Goal: Task Accomplishment & Management: Complete application form

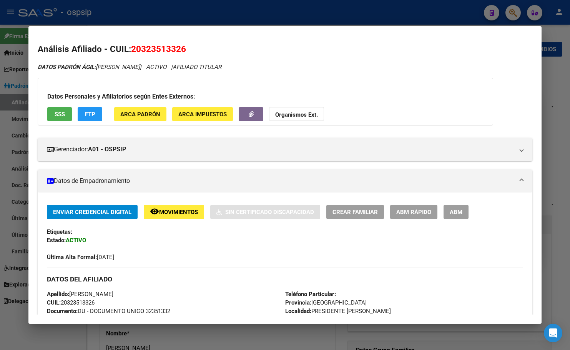
scroll to position [287, 0]
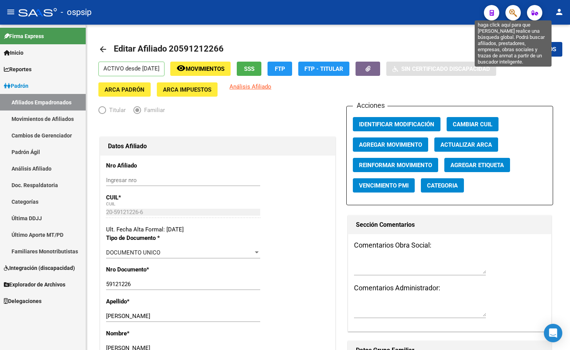
click at [515, 10] on icon "button" at bounding box center [514, 12] width 8 height 9
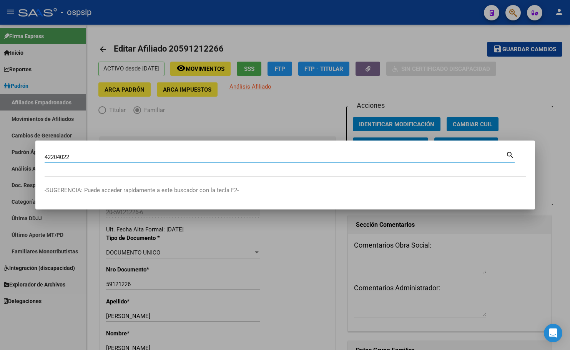
type input "42204022"
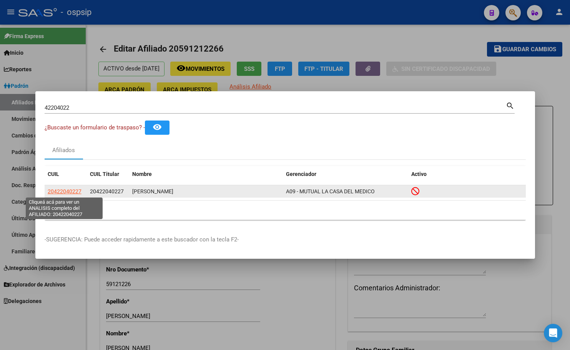
click at [58, 189] on span "20422040227" at bounding box center [65, 191] width 34 height 6
type textarea "20422040227"
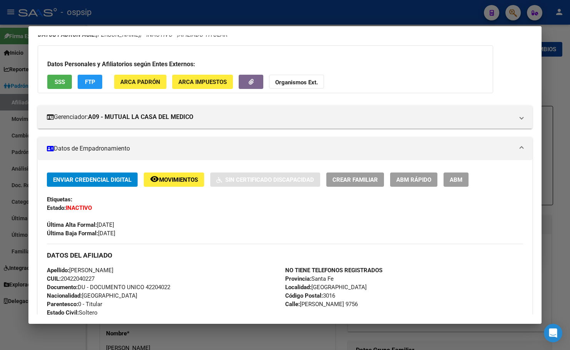
scroll to position [77, 0]
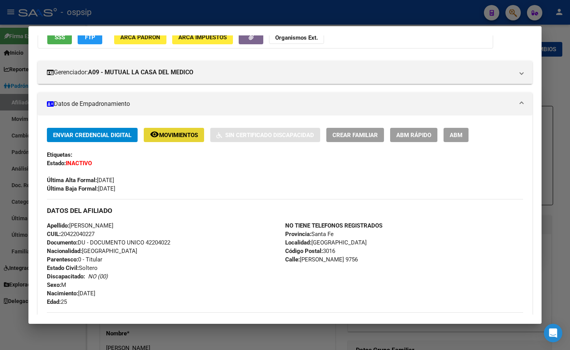
click at [165, 132] on span "Movimientos" at bounding box center [178, 135] width 39 height 7
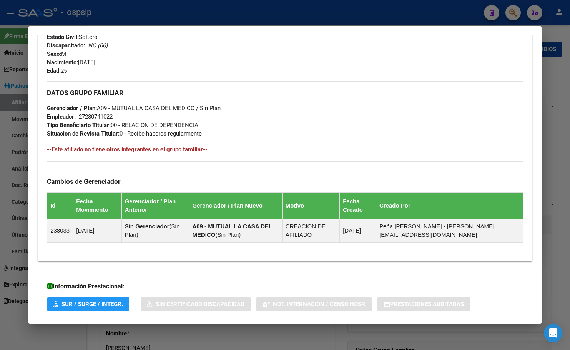
scroll to position [356, 0]
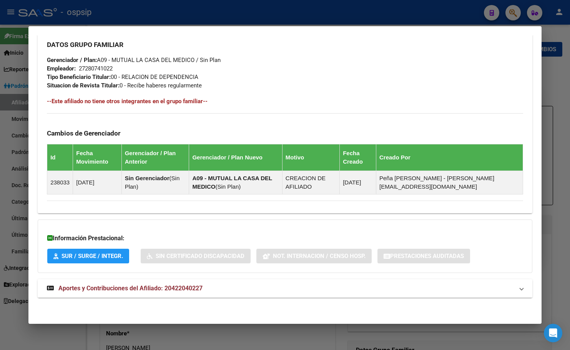
click at [178, 286] on span "Aportes y Contribuciones del Afiliado: 20422040227" at bounding box center [130, 287] width 144 height 7
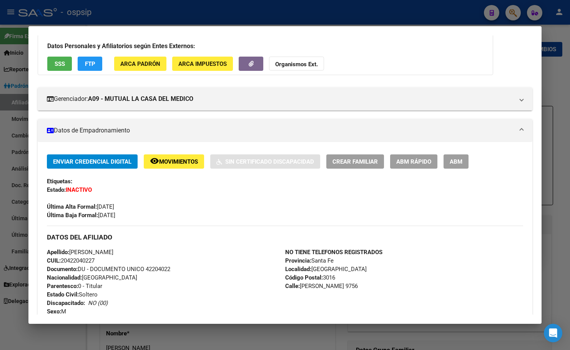
scroll to position [48, 0]
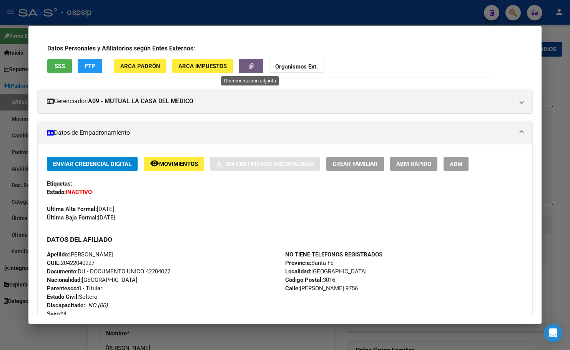
click at [246, 65] on button "button" at bounding box center [251, 66] width 25 height 14
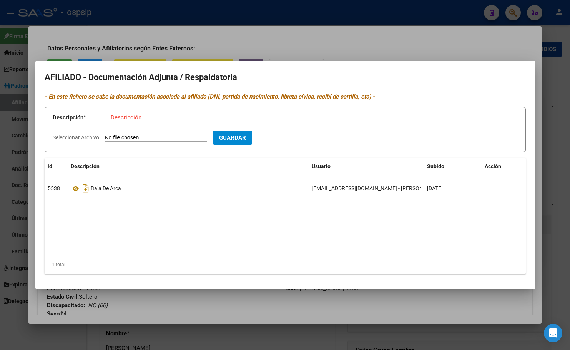
click at [155, 137] on input "Seleccionar Archivo" at bounding box center [156, 137] width 102 height 7
type input "C:\fakepath\1000563632.jpg"
click at [135, 116] on input "Descripción" at bounding box center [188, 117] width 154 height 7
type input "telegrama"
click at [291, 136] on span "Guardar" at bounding box center [277, 137] width 27 height 7
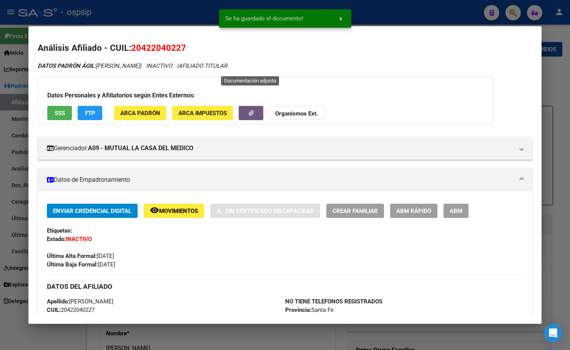
scroll to position [0, 0]
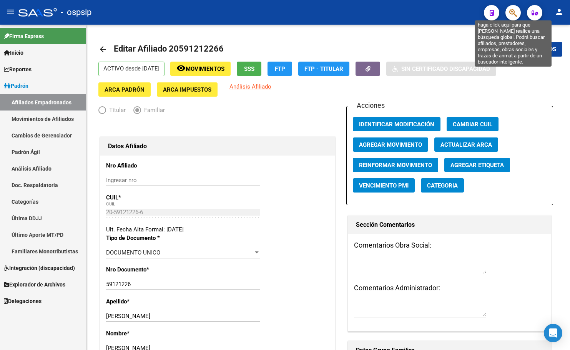
click at [514, 13] on icon "button" at bounding box center [514, 12] width 8 height 9
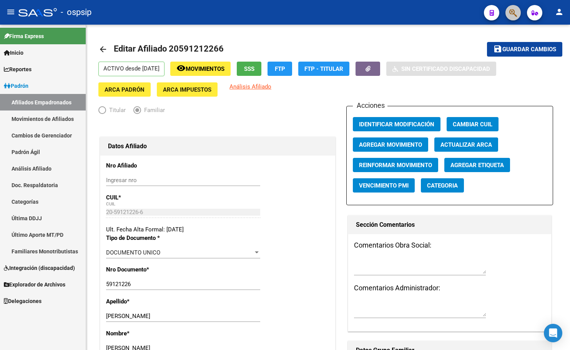
click at [510, 7] on span "button" at bounding box center [514, 13] width 8 height 16
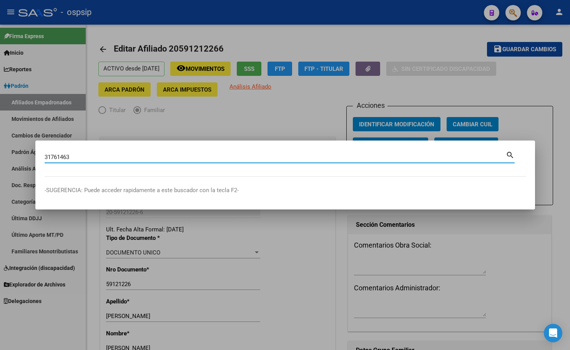
type input "31761463"
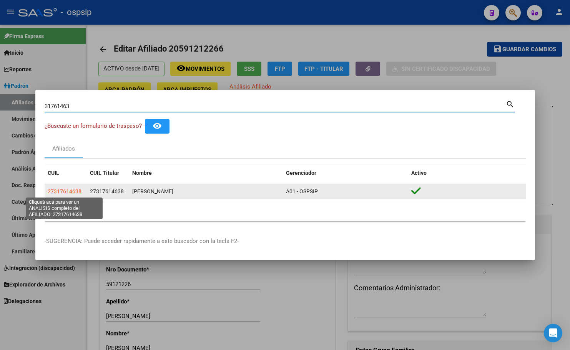
click at [60, 188] on span "27317614638" at bounding box center [65, 191] width 34 height 6
type textarea "27317614638"
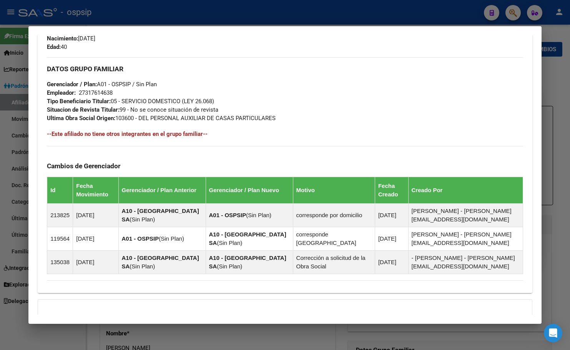
scroll to position [426, 0]
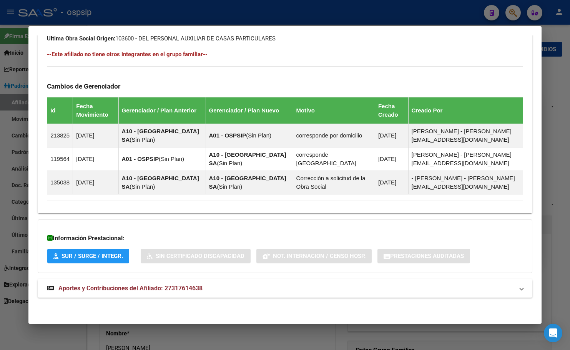
click at [165, 290] on span "Aportes y Contribuciones del Afiliado: 27317614638" at bounding box center [130, 287] width 144 height 7
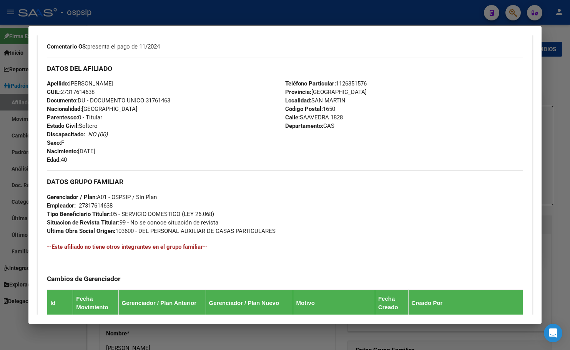
scroll to position [3, 0]
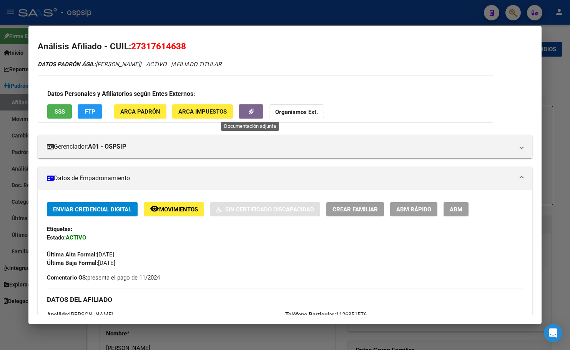
click at [249, 111] on icon "button" at bounding box center [251, 111] width 5 height 6
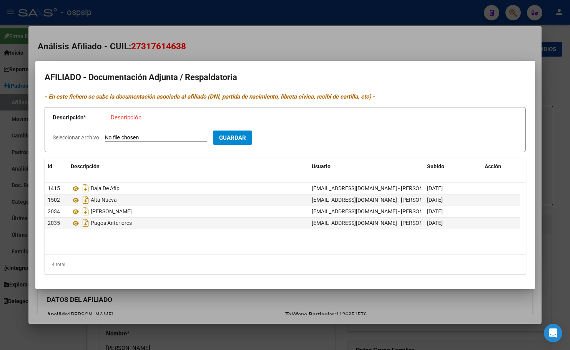
click at [147, 138] on input "Seleccionar Archivo" at bounding box center [156, 137] width 102 height 7
type input "C:\fakepath\afip_vep_cuit_27317614638_nrovep_1529466456_nropago_2404731862.pdf"
click at [172, 117] on input "Descripción" at bounding box center [188, 117] width 154 height 7
type input "pagos meses 08/2025 y 09/2025"
click at [291, 137] on span "Guardar" at bounding box center [277, 137] width 27 height 7
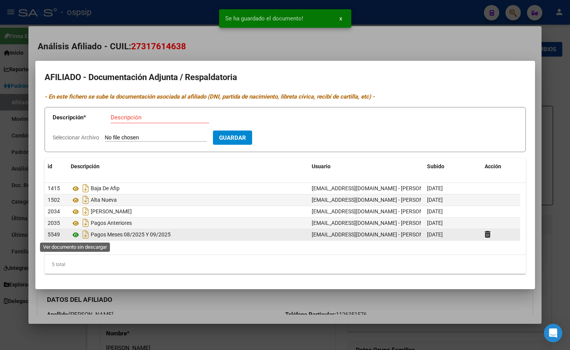
click at [74, 233] on icon at bounding box center [76, 234] width 10 height 9
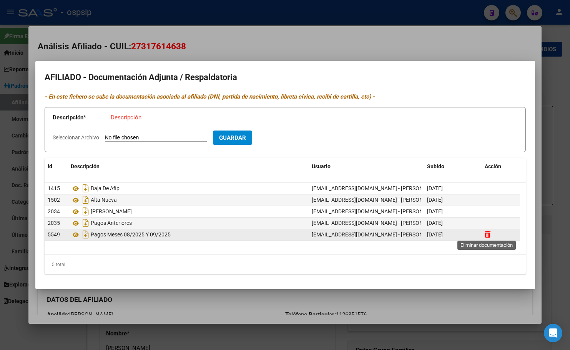
click at [488, 234] on icon at bounding box center [488, 233] width 6 height 7
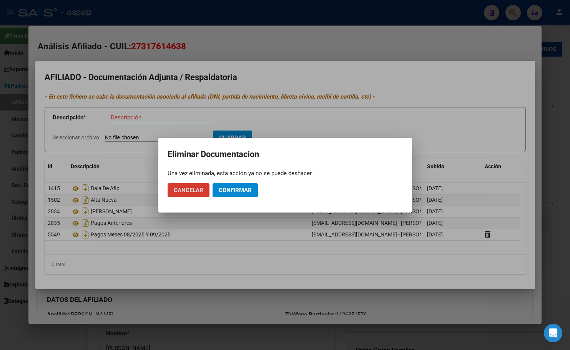
click at [237, 193] on span "Confirmar" at bounding box center [235, 190] width 33 height 7
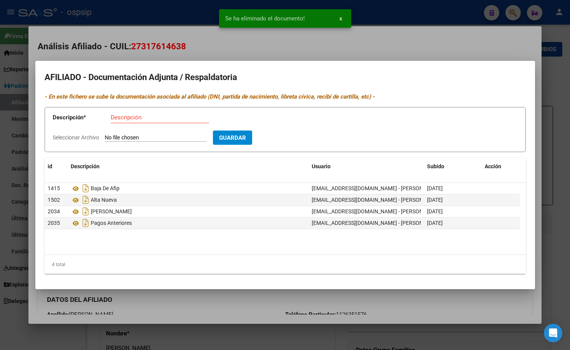
click at [147, 134] on input "Seleccionar Archivo" at bounding box center [156, 137] width 102 height 7
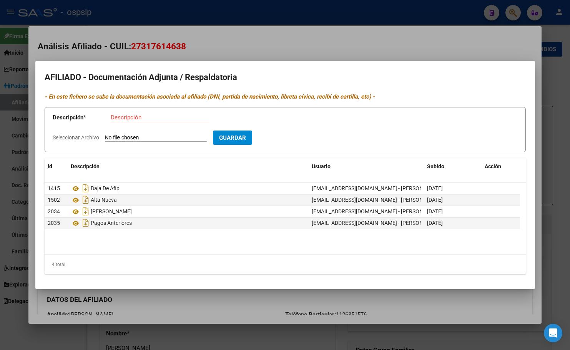
type input "C:\fakepath\afip_vep_cuit_27317614638_nrovep_1529458601_nropago_2404729623 (1).…"
click at [134, 118] on input "Descripción" at bounding box center [160, 117] width 98 height 7
type input "pago mes 08/2025"
click at [291, 135] on span "Guardar" at bounding box center [277, 137] width 27 height 7
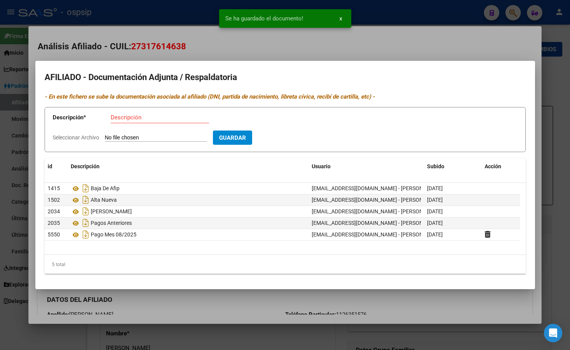
click at [135, 137] on input "Seleccionar Archivo" at bounding box center [156, 137] width 102 height 7
type input "C:\fakepath\afip_vep_cuit_27317614638_nrovep_1529466456_nropago_2404731862.pdf"
click at [140, 120] on input "Descripción" at bounding box center [160, 117] width 98 height 7
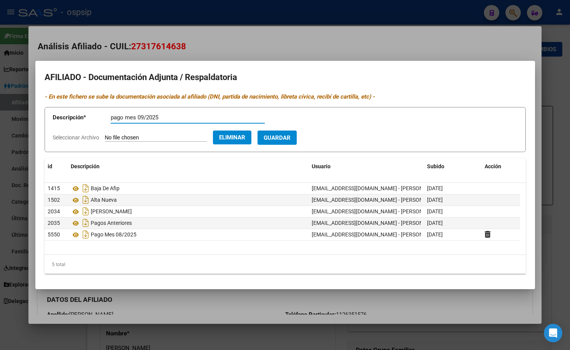
type input "pago mes 09/2025"
click at [288, 133] on button "Guardar" at bounding box center [277, 137] width 39 height 14
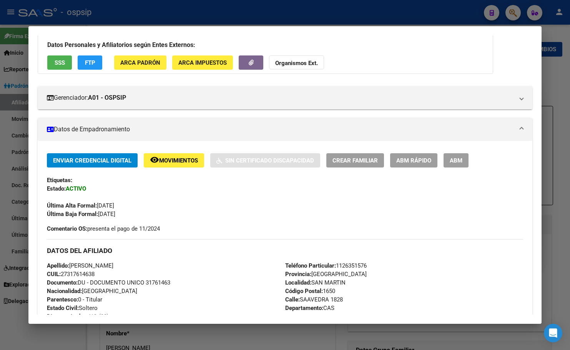
scroll to position [118, 0]
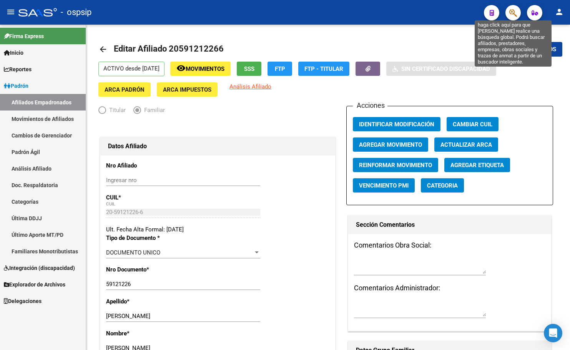
click at [513, 10] on icon "button" at bounding box center [514, 12] width 8 height 9
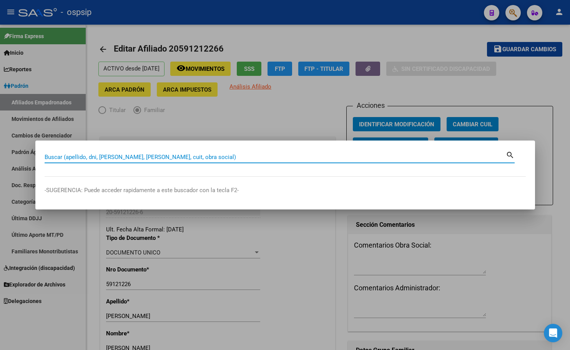
paste input "27026258"
type input "27026258"
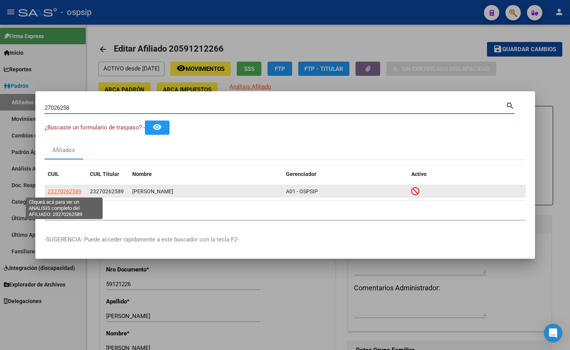
click at [57, 189] on span "23270262589" at bounding box center [65, 191] width 34 height 6
type textarea "23270262589"
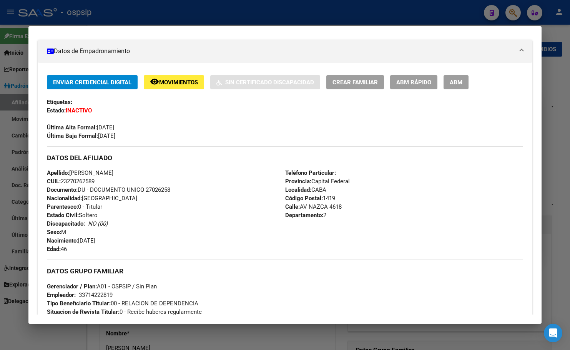
scroll to position [154, 0]
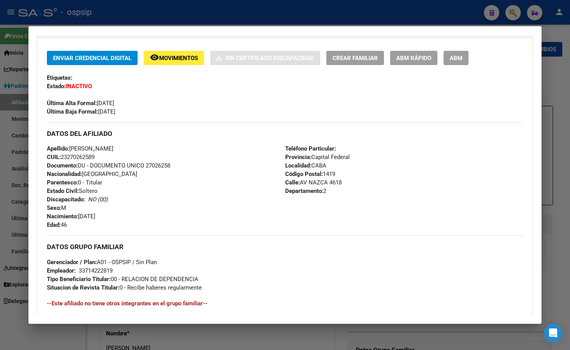
click at [170, 60] on span "Movimientos" at bounding box center [178, 58] width 39 height 7
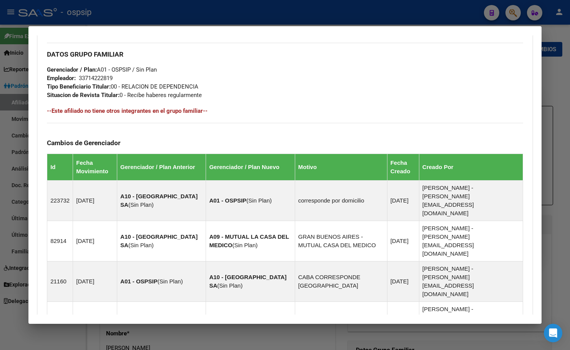
scroll to position [450, 0]
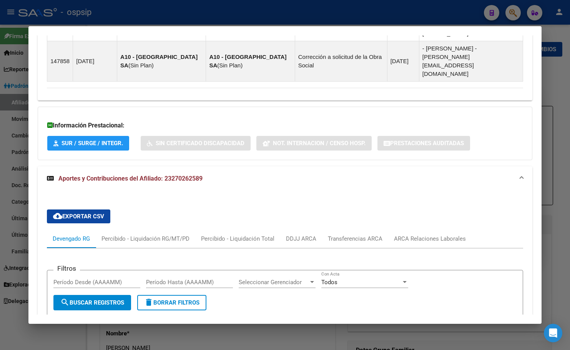
scroll to position [643, 0]
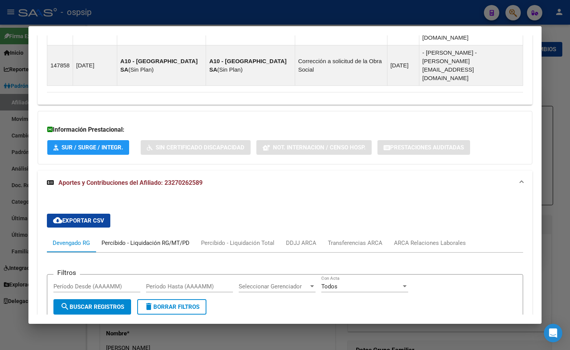
click at [145, 238] on div "Percibido - Liquidación RG/MT/PD" at bounding box center [146, 242] width 88 height 8
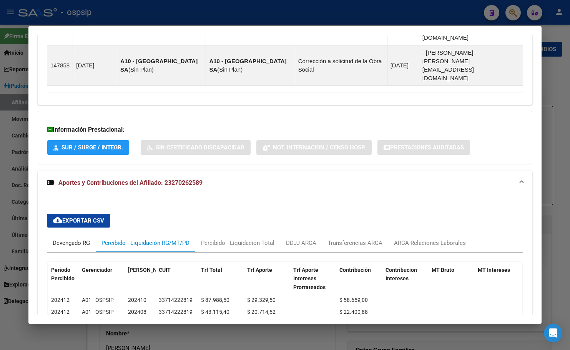
click at [67, 238] on div "Devengado RG" at bounding box center [71, 242] width 37 height 8
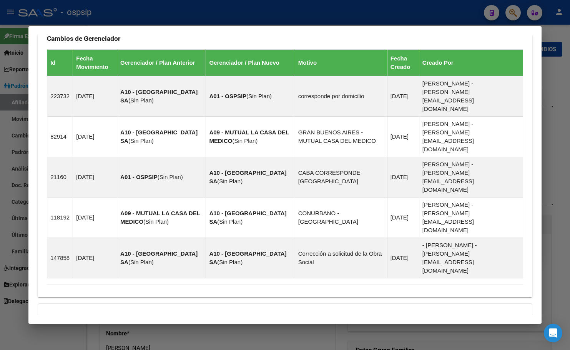
scroll to position [258, 0]
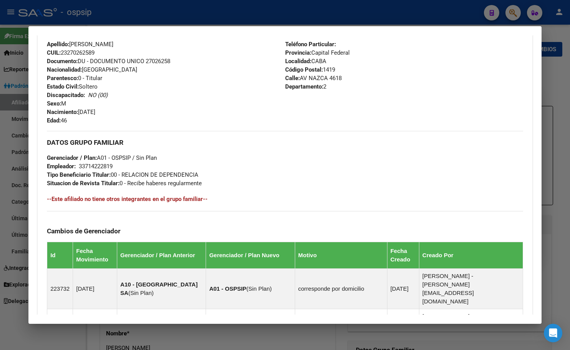
drag, startPoint x: 147, startPoint y: 60, endPoint x: 172, endPoint y: 62, distance: 25.0
click at [170, 62] on span "Documento: DU - DOCUMENTO UNICO 27026258" at bounding box center [108, 61] width 123 height 7
copy span "27026258"
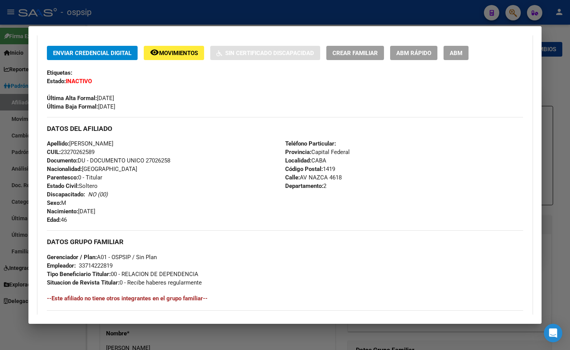
scroll to position [181, 0]
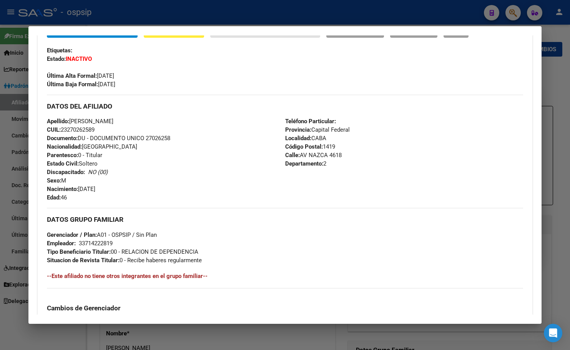
copy span "27026258"
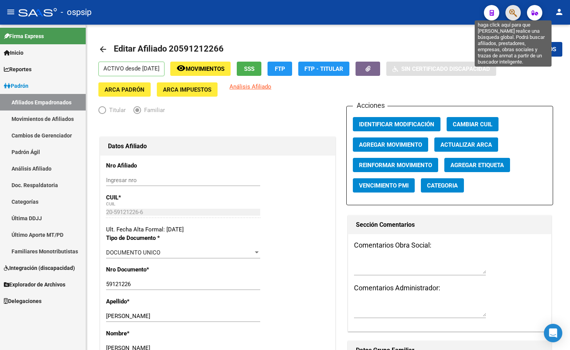
click at [512, 12] on icon "button" at bounding box center [514, 12] width 8 height 9
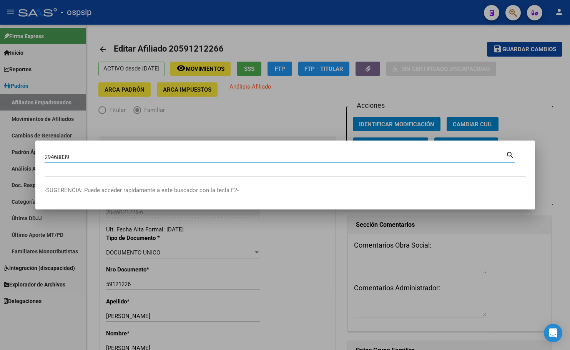
type input "29468839"
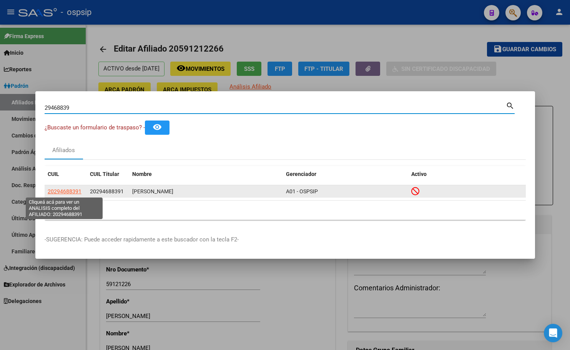
click at [65, 190] on span "20294688391" at bounding box center [65, 191] width 34 height 6
type textarea "20294688391"
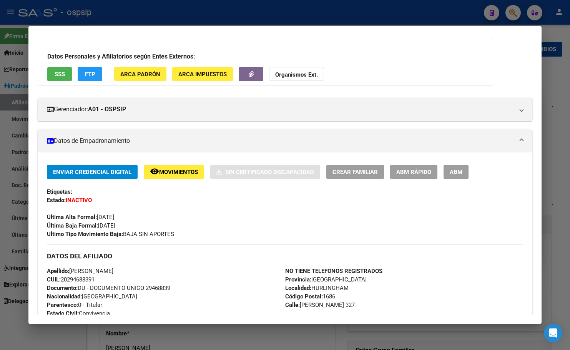
scroll to position [77, 0]
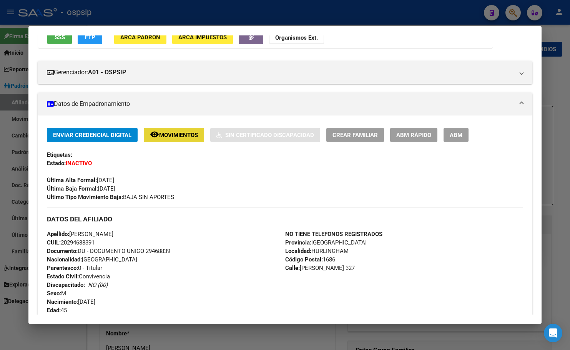
click at [178, 132] on span "Movimientos" at bounding box center [178, 135] width 39 height 7
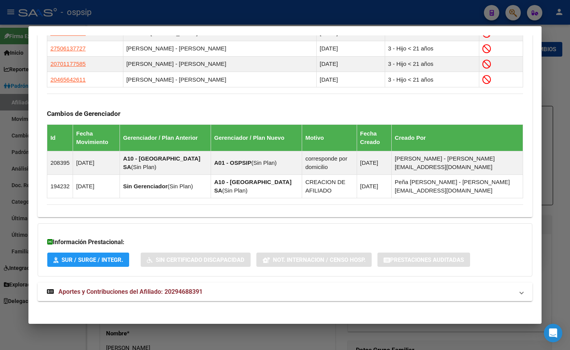
scroll to position [457, 0]
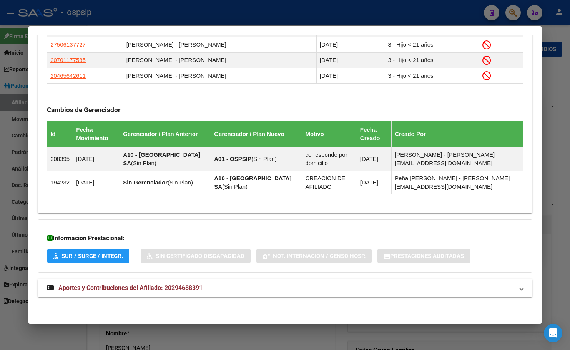
click at [188, 289] on span "Aportes y Contribuciones del Afiliado: 20294688391" at bounding box center [130, 287] width 144 height 7
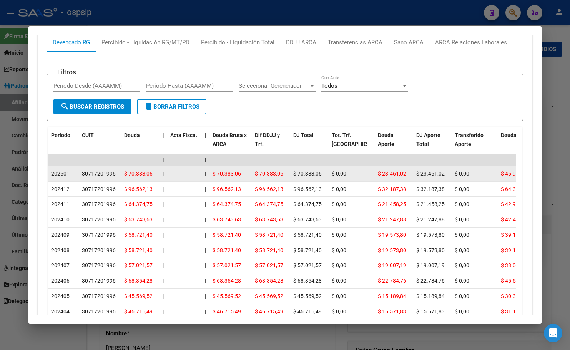
scroll to position [650, 0]
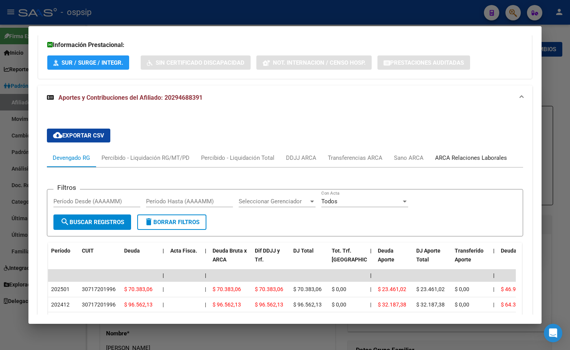
click at [470, 159] on div "ARCA Relaciones Laborales" at bounding box center [471, 157] width 72 height 8
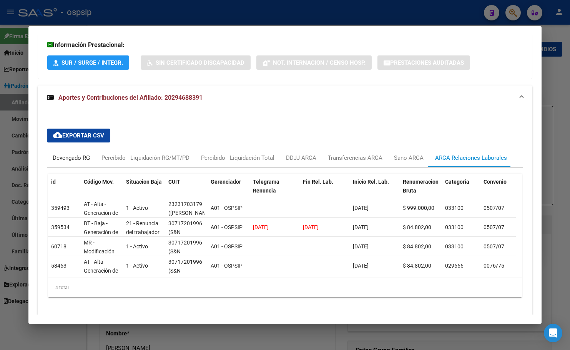
click at [65, 157] on div "Devengado RG" at bounding box center [71, 157] width 37 height 8
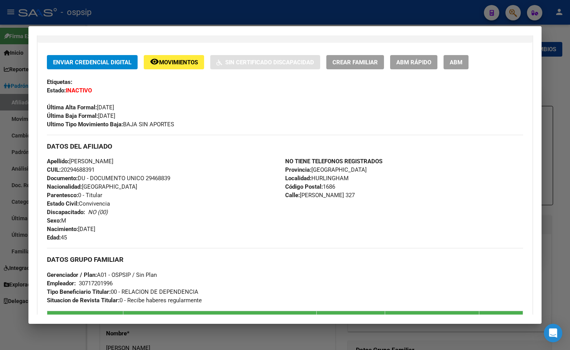
scroll to position [0, 0]
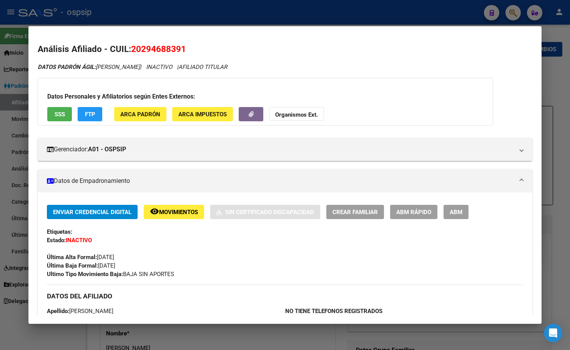
click at [58, 117] on span "SSS" at bounding box center [60, 114] width 10 height 7
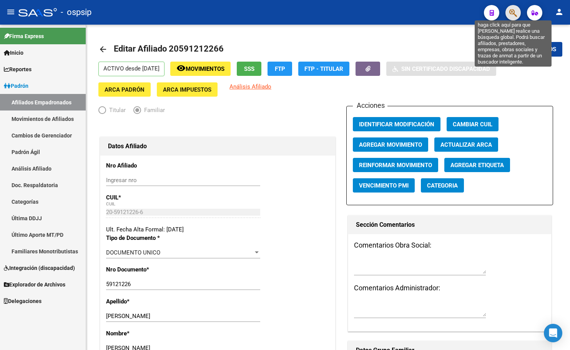
click at [514, 11] on icon "button" at bounding box center [514, 12] width 8 height 9
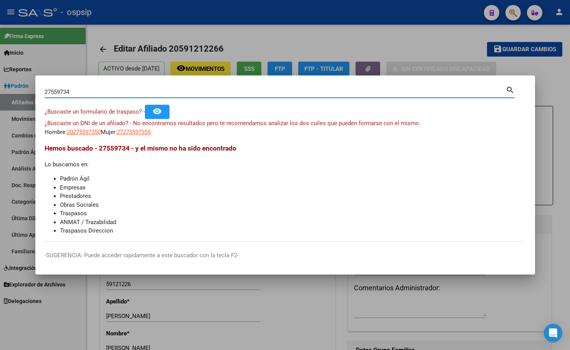
type input "27559734"
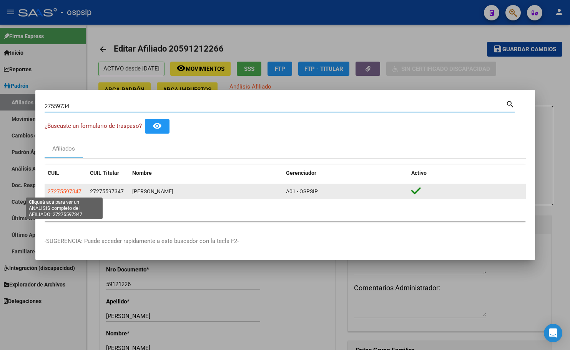
click at [65, 189] on span "27275597347" at bounding box center [65, 191] width 34 height 6
type textarea "27275597347"
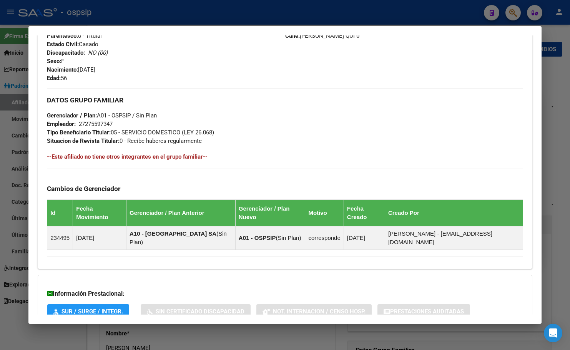
scroll to position [353, 0]
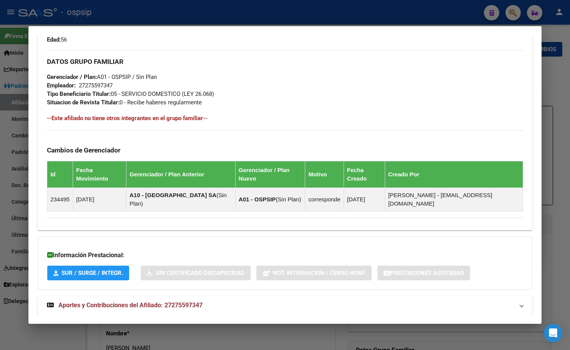
click at [158, 301] on span "Aportes y Contribuciones del Afiliado: 27275597347" at bounding box center [130, 304] width 144 height 7
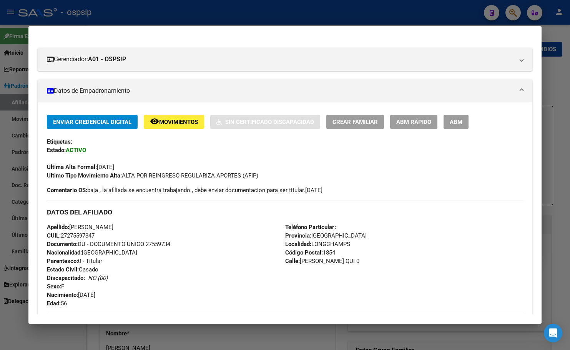
scroll to position [115, 0]
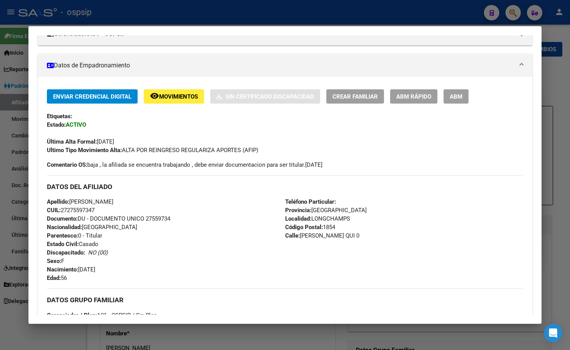
click at [146, 81] on div "Enviar Credencial Digital remove_red_eye Movimientos Sin Certificado Discapacid…" at bounding box center [285, 272] width 495 height 391
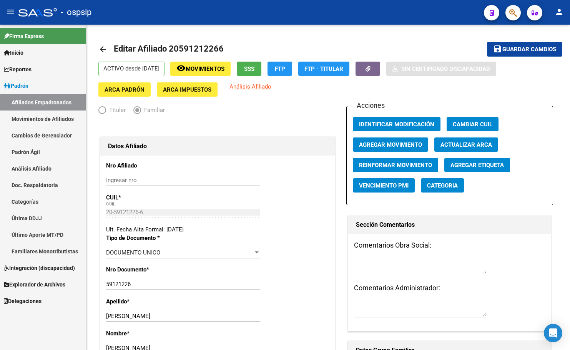
click at [510, 9] on icon "button" at bounding box center [514, 12] width 8 height 9
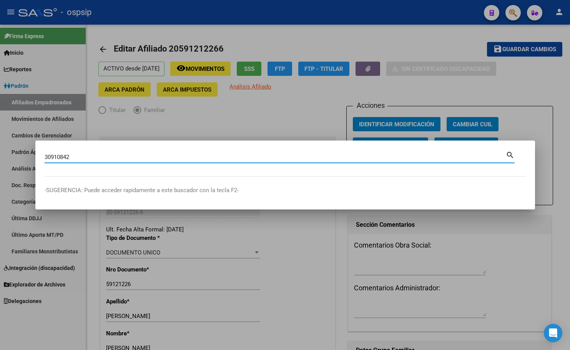
type input "30910842"
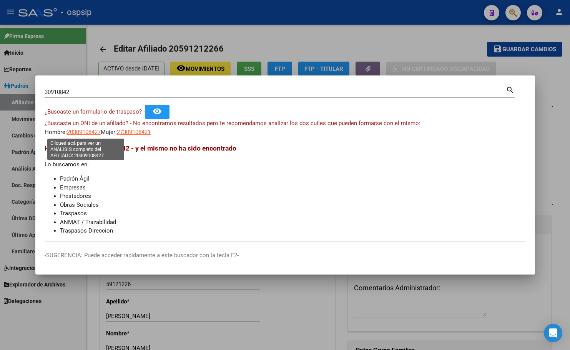
click at [80, 131] on span "20309108427" at bounding box center [84, 131] width 34 height 7
type textarea "20309108427"
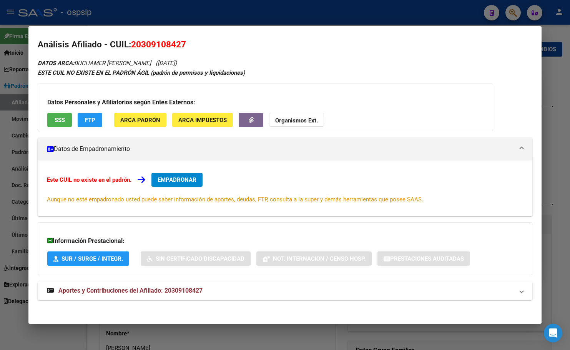
scroll to position [7, 0]
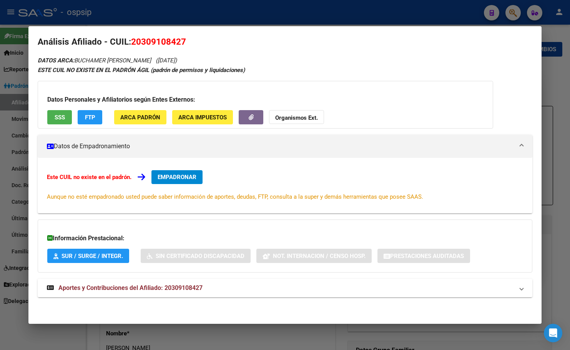
click at [177, 288] on span "Aportes y Contribuciones del Afiliado: 20309108427" at bounding box center [130, 287] width 144 height 7
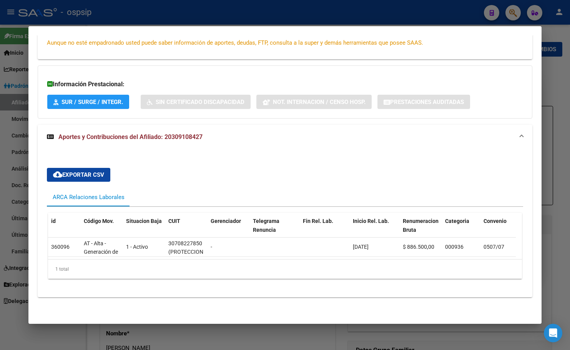
scroll to position [0, 0]
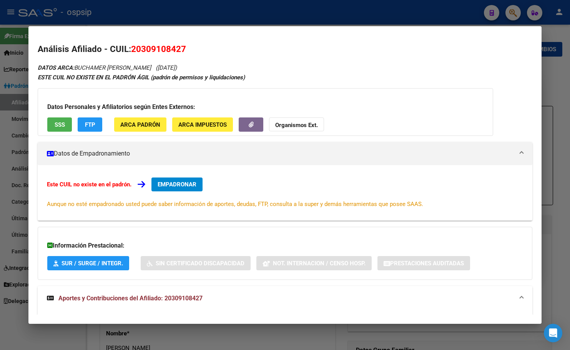
click at [178, 180] on button "EMPADRONAR" at bounding box center [177, 184] width 51 height 14
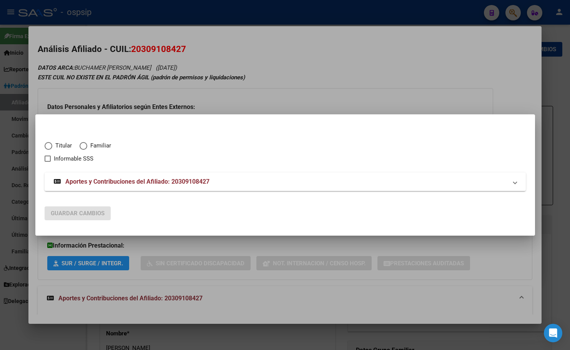
click at [48, 144] on span "Elija una opción" at bounding box center [49, 146] width 8 height 8
click at [48, 144] on input "Titular" at bounding box center [49, 146] width 8 height 8
radio input "true"
checkbox input "true"
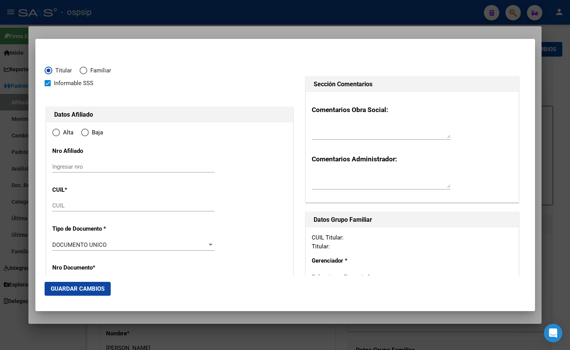
type input "20-30910842-7"
radio input "true"
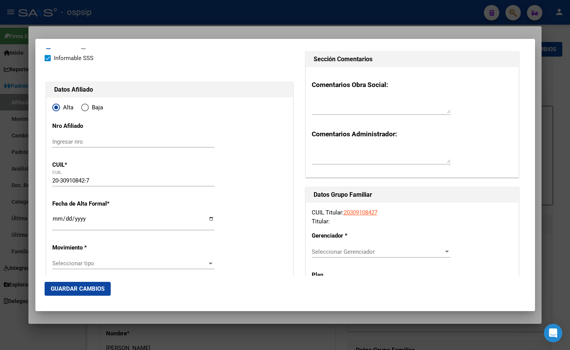
scroll to position [154, 0]
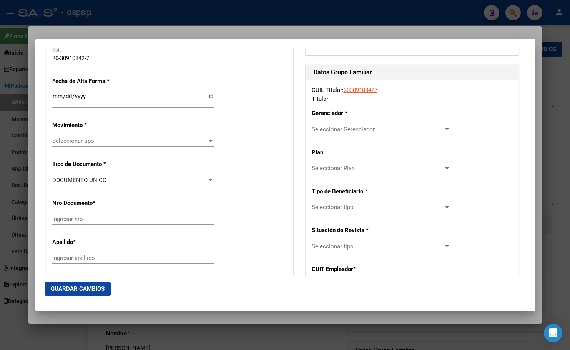
type input "30910842"
type input "BUCHAMER"
type input "[PERSON_NAME]"
type input "[DATE]"
type input "BOSQUES"
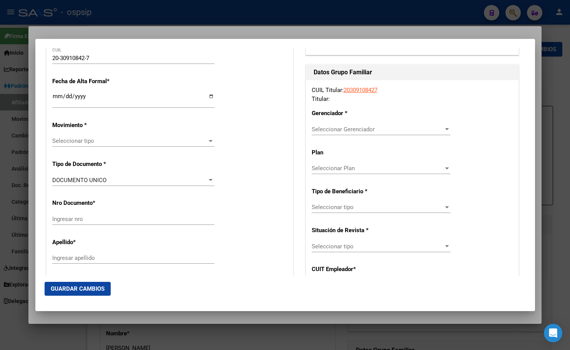
type input "1889"
type input "964"
type input "268"
type input "0"
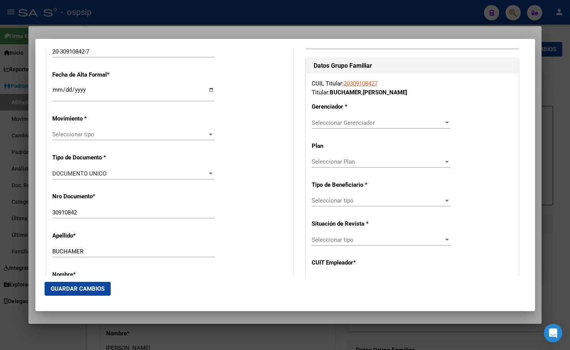
type input "BOSQUES"
click at [56, 91] on input "Ingresar fecha" at bounding box center [133, 93] width 162 height 12
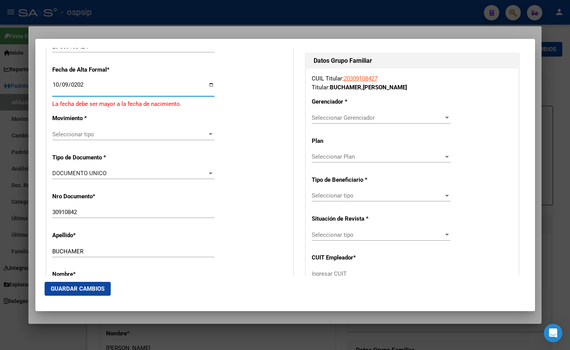
type input "[DATE]"
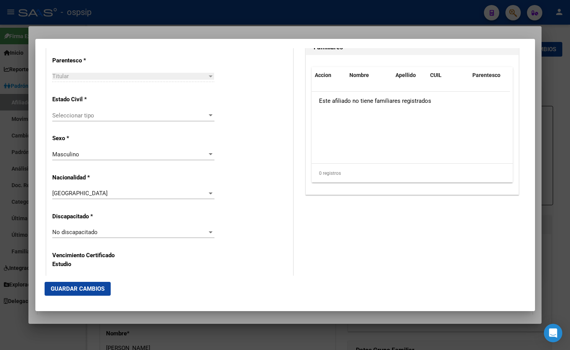
scroll to position [462, 0]
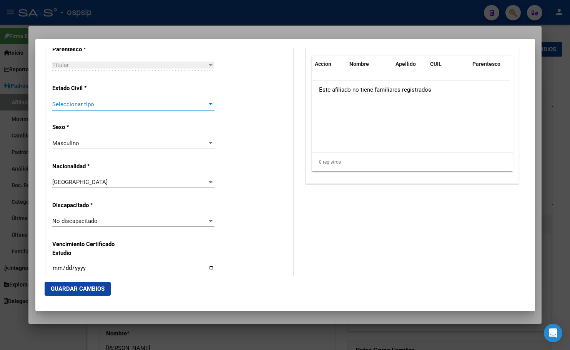
click at [75, 102] on span "Seleccionar tipo" at bounding box center [129, 104] width 155 height 7
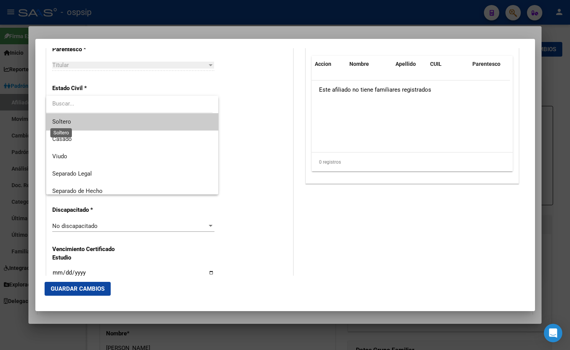
click at [60, 120] on span "Soltero" at bounding box center [61, 121] width 19 height 7
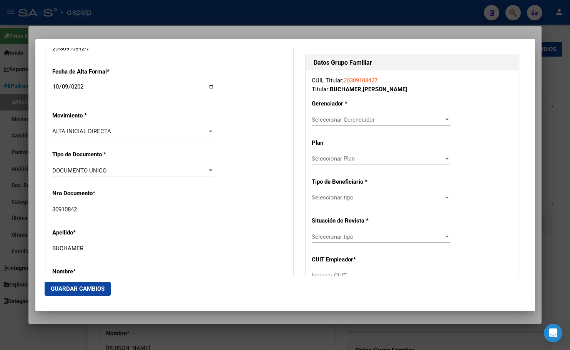
scroll to position [154, 0]
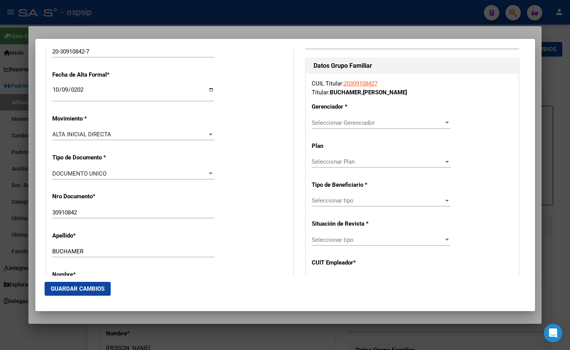
click at [325, 125] on span "Seleccionar Gerenciador" at bounding box center [378, 122] width 132 height 7
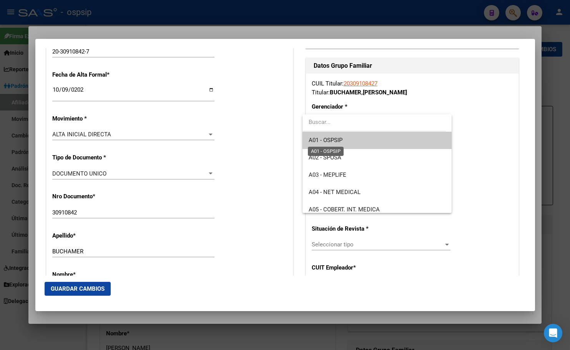
click at [333, 138] on span "A01 - OSPSIP" at bounding box center [326, 140] width 34 height 7
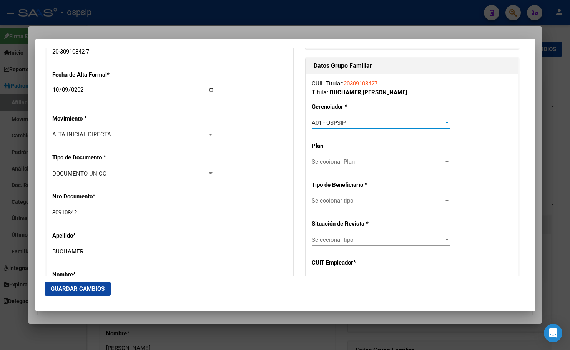
click at [335, 198] on span "Seleccionar tipo" at bounding box center [378, 200] width 132 height 7
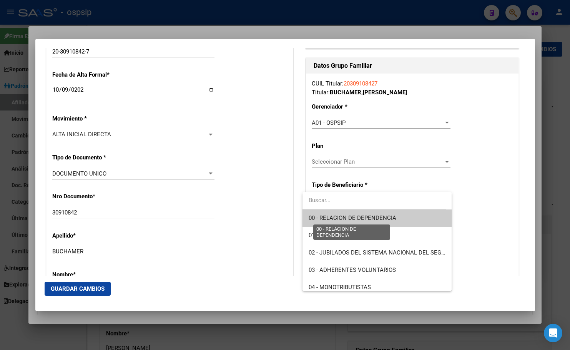
click at [339, 217] on span "00 - RELACION DE DEPENDENCIA" at bounding box center [353, 217] width 88 height 7
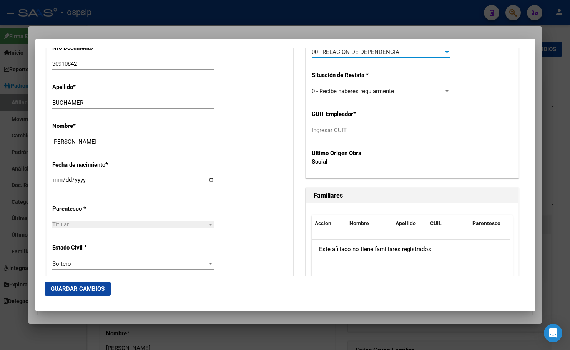
scroll to position [308, 0]
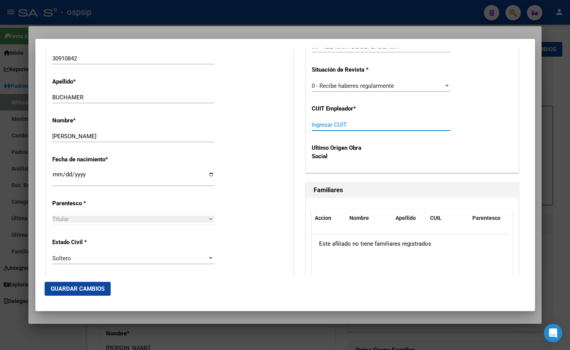
click at [325, 125] on input "Ingresar CUIT" at bounding box center [381, 124] width 139 height 7
click at [503, 92] on div "CUIL Titular: 20309108427 Titular: BUCHAMER , [PERSON_NAME] * A01 - OSPSIP Sele…" at bounding box center [412, 46] width 213 height 252
click at [323, 126] on input "Ingresar CUIT" at bounding box center [381, 124] width 139 height 7
type input "30-70822785-0"
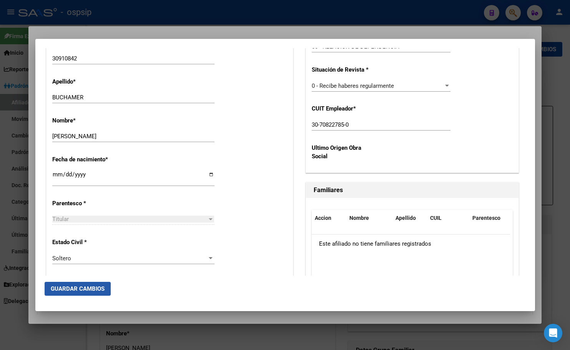
drag, startPoint x: 66, startPoint y: 289, endPoint x: 172, endPoint y: 272, distance: 107.4
click at [66, 289] on span "Guardar Cambios" at bounding box center [78, 288] width 54 height 7
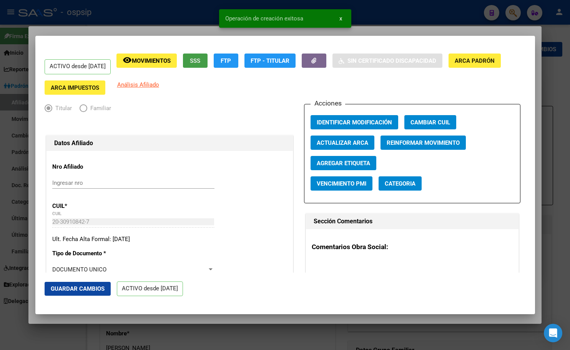
click at [200, 58] on span "SSS" at bounding box center [195, 60] width 10 height 7
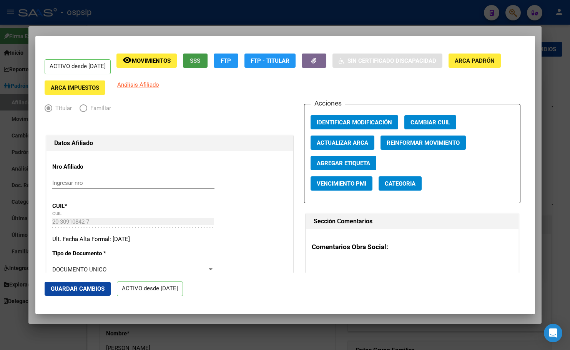
click at [67, 290] on span "Guardar Cambios" at bounding box center [78, 288] width 54 height 7
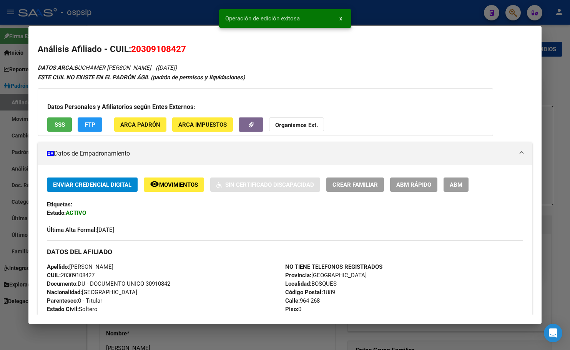
click at [458, 185] on span "ABM" at bounding box center [456, 184] width 13 height 7
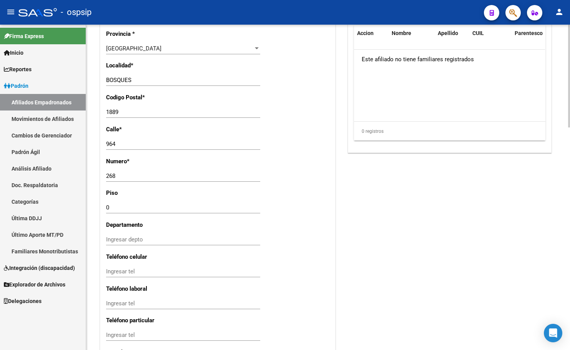
scroll to position [705, 0]
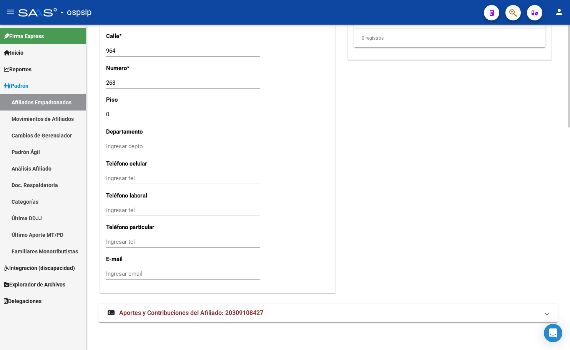
click at [164, 312] on span "Aportes y Contribuciones del Afiliado: 20309108427" at bounding box center [191, 312] width 144 height 7
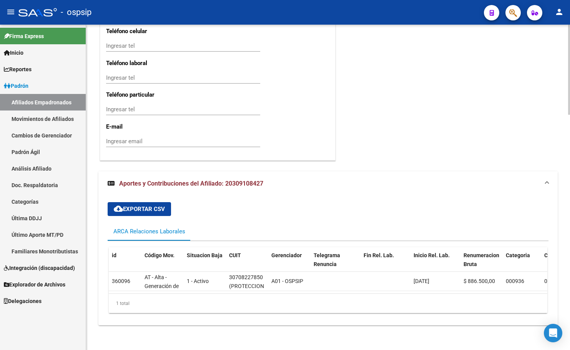
scroll to position [846, 0]
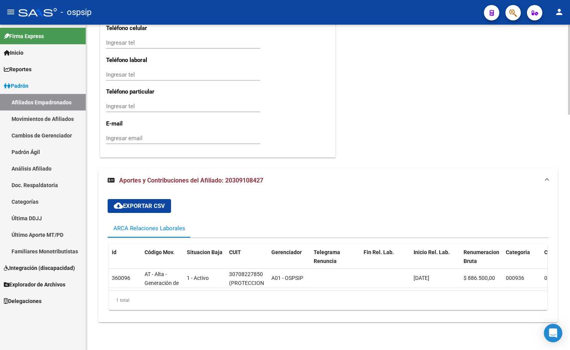
click at [298, 201] on div "cloud_download Exportar CSV ARCA Relaciones Laborales id Código Mov. Situacion …" at bounding box center [328, 254] width 441 height 123
drag, startPoint x: 160, startPoint y: 160, endPoint x: 155, endPoint y: 143, distance: 17.5
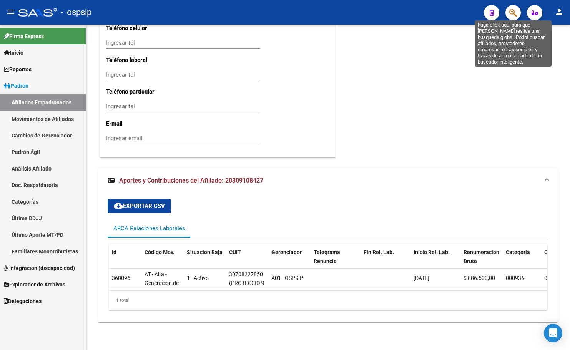
click at [514, 13] on icon "button" at bounding box center [514, 12] width 8 height 9
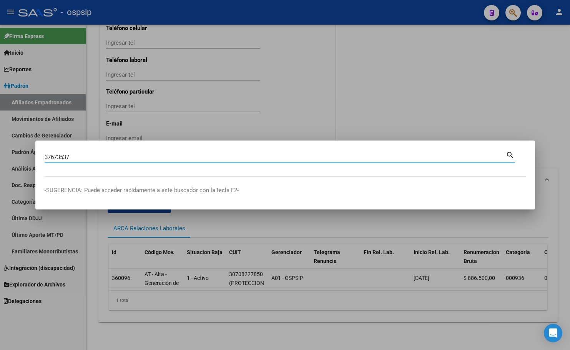
type input "37673537"
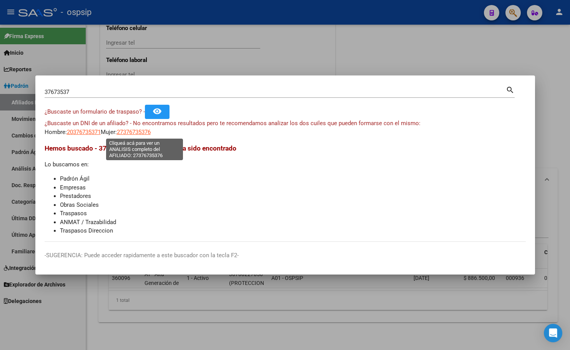
click at [140, 131] on span "27376735376" at bounding box center [134, 131] width 34 height 7
type textarea "27376735376"
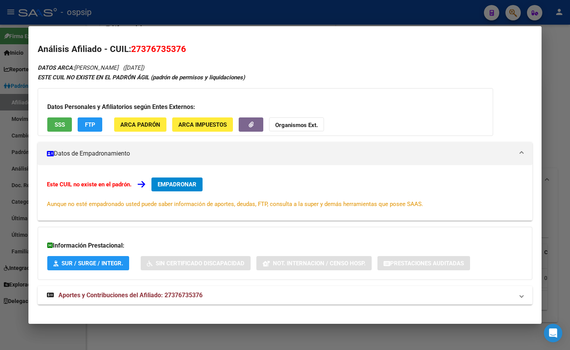
drag, startPoint x: 165, startPoint y: 293, endPoint x: 167, endPoint y: 279, distance: 14.9
click at [160, 293] on span "Aportes y Contribuciones del Afiliado: 27376735376" at bounding box center [130, 294] width 144 height 7
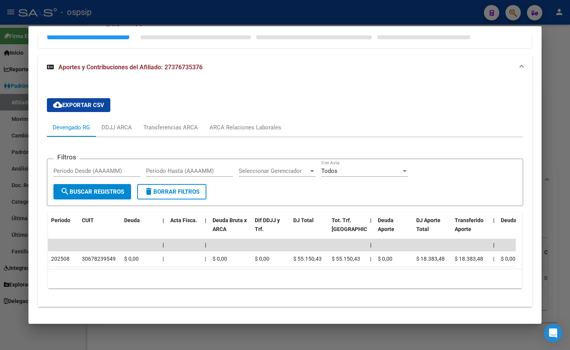
scroll to position [38, 0]
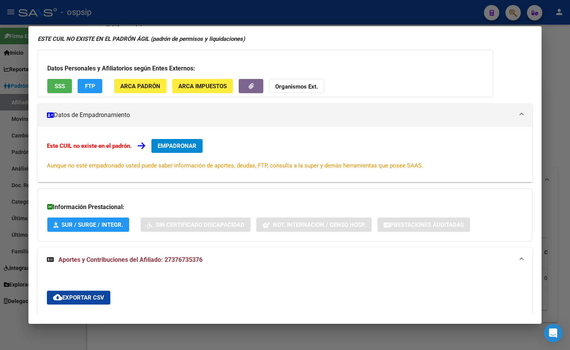
click at [176, 147] on span "EMPADRONAR" at bounding box center [177, 145] width 39 height 7
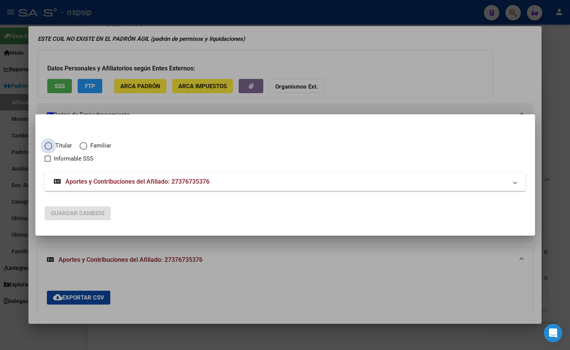
click at [48, 146] on span "Elija una opción" at bounding box center [48, 146] width 0 height 0
click at [48, 146] on input "Titular" at bounding box center [49, 146] width 8 height 8
radio input "true"
checkbox input "true"
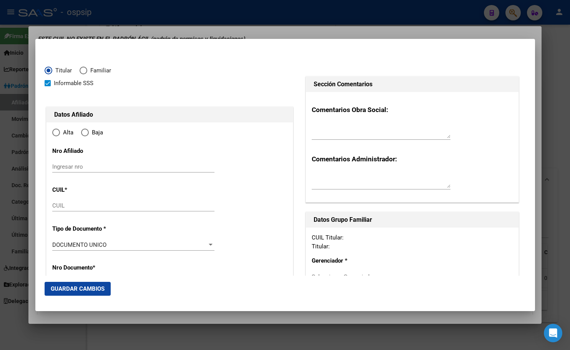
type input "27-37673537-6"
radio input "true"
type input "37673537"
type input "[PERSON_NAME]"
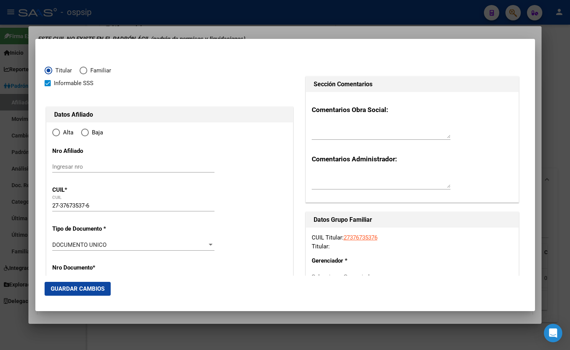
type input "[DATE]"
type input "[GEOGRAPHIC_DATA]"
type input "1842"
type input "E. REBIZO"
type input "2106"
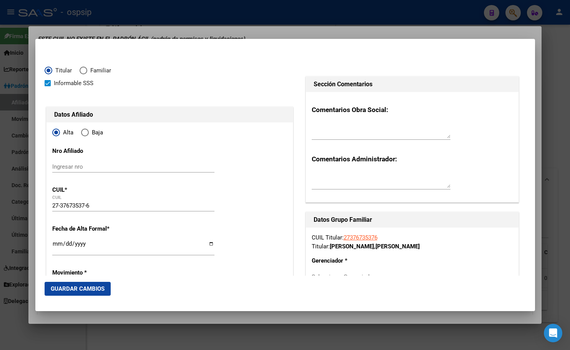
type input "[GEOGRAPHIC_DATA]"
click at [54, 242] on input "Ingresar fecha" at bounding box center [133, 246] width 162 height 12
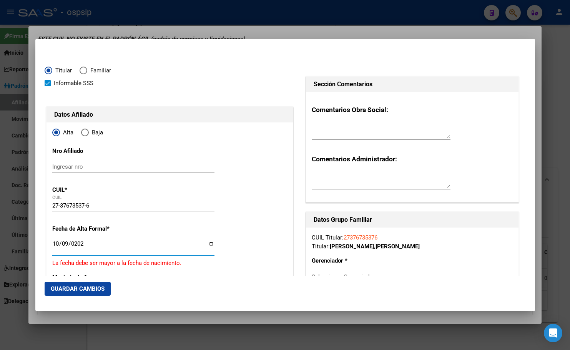
type input "[DATE]"
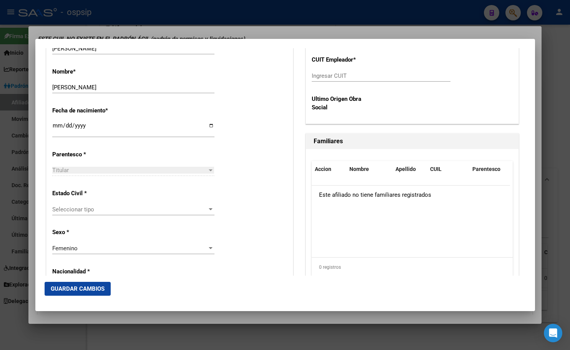
scroll to position [357, 0]
click at [66, 208] on span "Seleccionar tipo" at bounding box center [129, 208] width 155 height 7
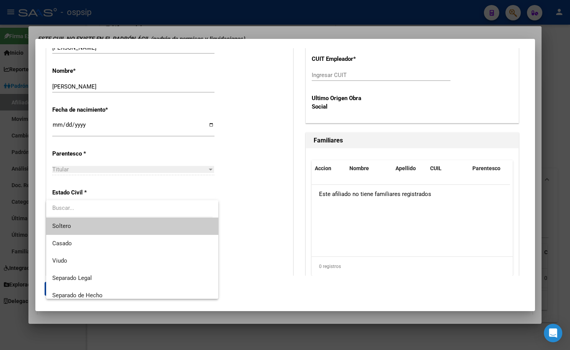
click at [70, 225] on span "Soltero" at bounding box center [132, 225] width 160 height 17
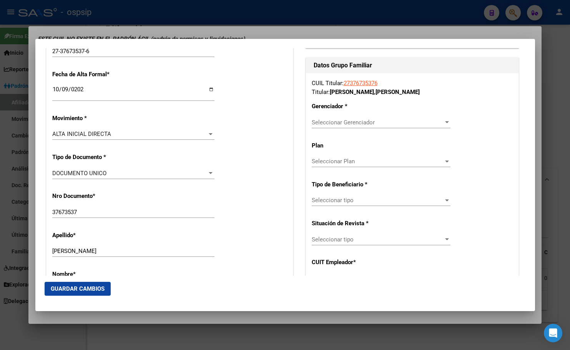
scroll to position [154, 0]
click at [332, 122] on span "Seleccionar Gerenciador" at bounding box center [378, 122] width 132 height 7
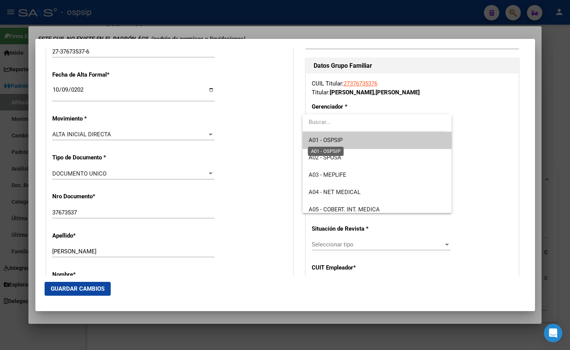
click at [334, 139] on span "A01 - OSPSIP" at bounding box center [326, 140] width 34 height 7
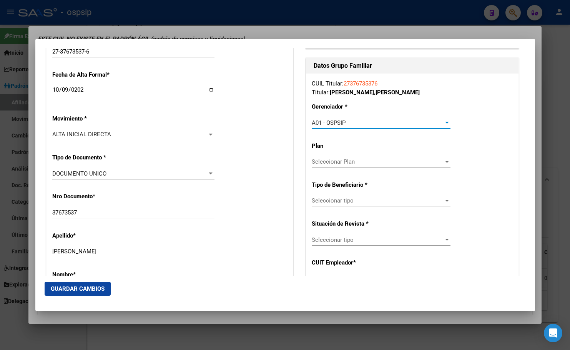
click at [337, 198] on span "Seleccionar tipo" at bounding box center [378, 200] width 132 height 7
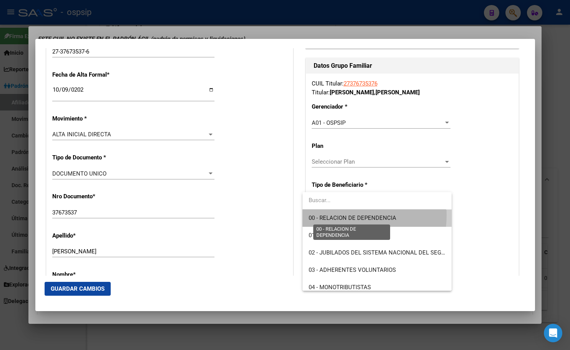
drag, startPoint x: 335, startPoint y: 215, endPoint x: 361, endPoint y: 225, distance: 27.6
click at [335, 214] on span "00 - RELACION DE DEPENDENCIA" at bounding box center [377, 217] width 137 height 17
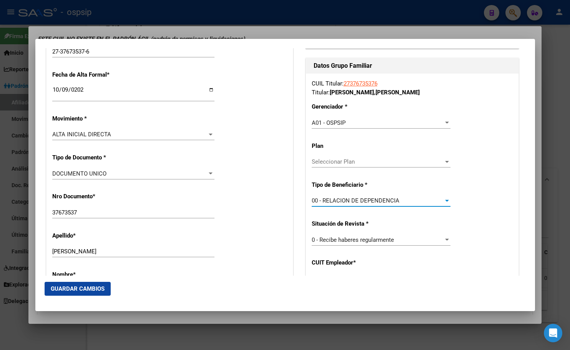
type input "30-67823954-9"
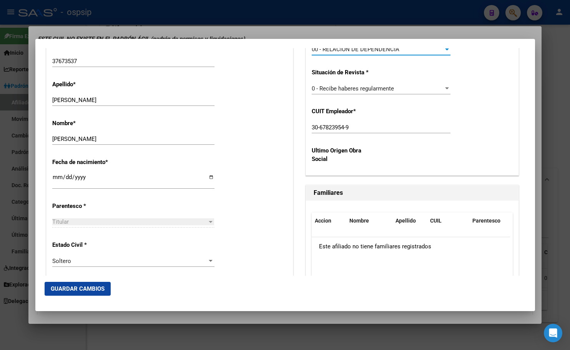
scroll to position [308, 0]
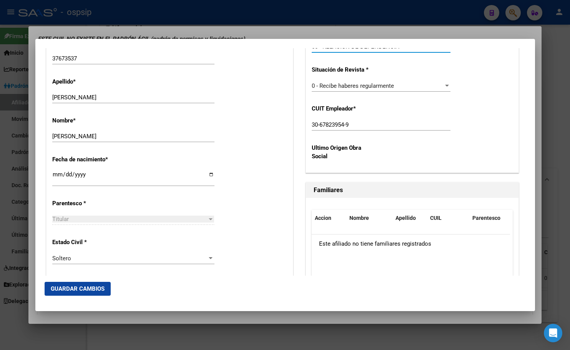
click at [70, 286] on span "Guardar Cambios" at bounding box center [78, 288] width 54 height 7
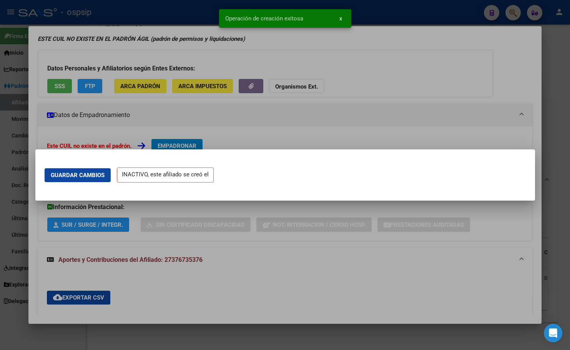
scroll to position [0, 0]
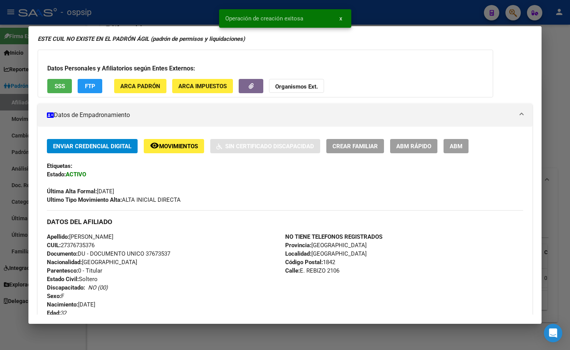
click at [457, 145] on span "ABM" at bounding box center [456, 146] width 13 height 7
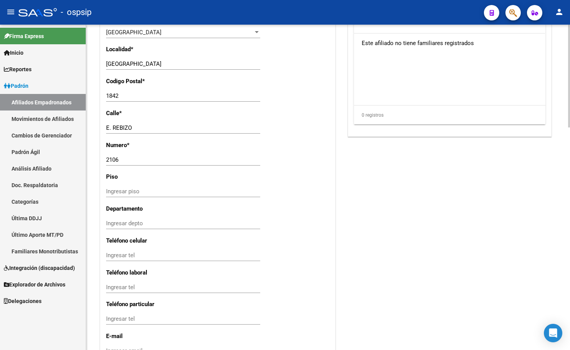
scroll to position [705, 0]
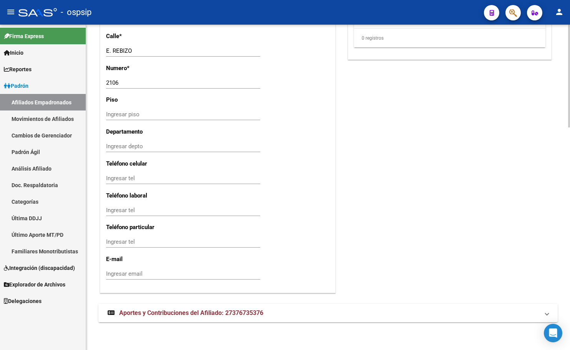
click at [160, 312] on span "Aportes y Contribuciones del Afiliado: 27376735376" at bounding box center [191, 312] width 144 height 7
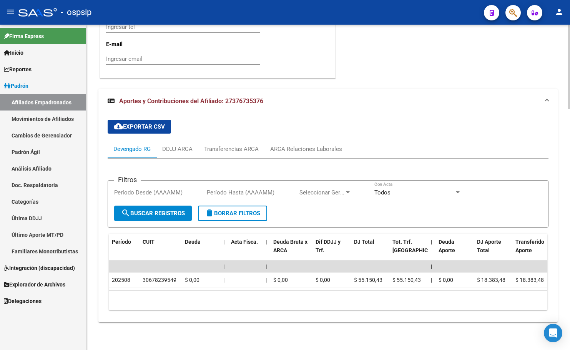
scroll to position [926, 0]
click at [193, 113] on div "cloud_download Exportar CSV Devengado RG DDJJ ARCA Transferencias ARCA ARCA Rel…" at bounding box center [328, 214] width 441 height 202
click at [308, 145] on div "ARCA Relaciones Laborales" at bounding box center [306, 149] width 72 height 8
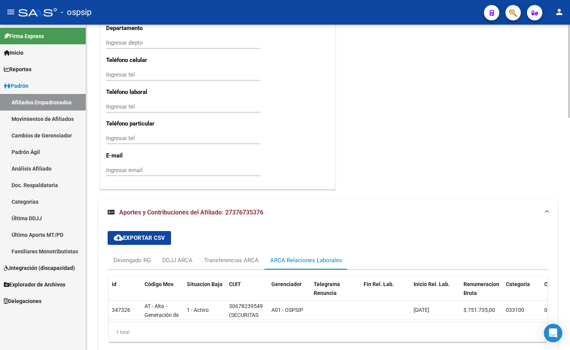
scroll to position [846, 0]
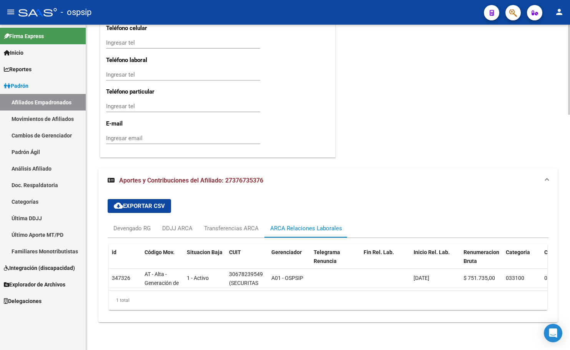
drag, startPoint x: 156, startPoint y: 157, endPoint x: 165, endPoint y: 151, distance: 10.6
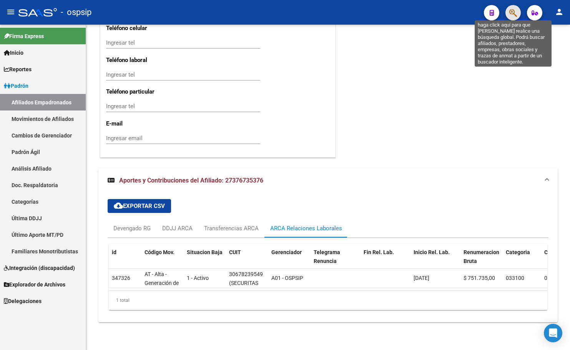
click at [510, 10] on icon "button" at bounding box center [514, 12] width 8 height 9
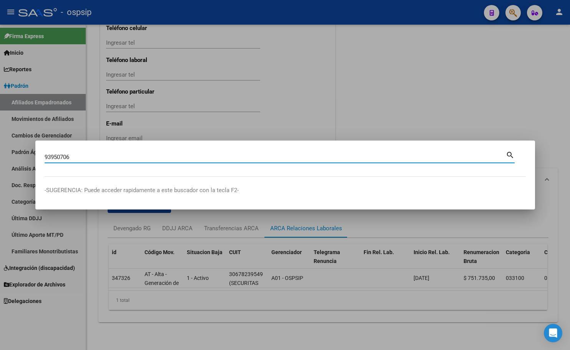
type input "93950706"
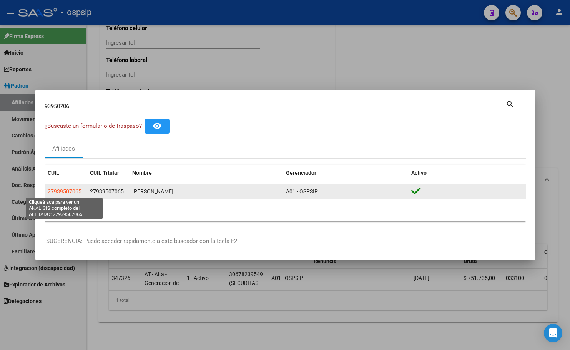
click at [68, 191] on span "27939507065" at bounding box center [65, 191] width 34 height 6
type textarea "27939507065"
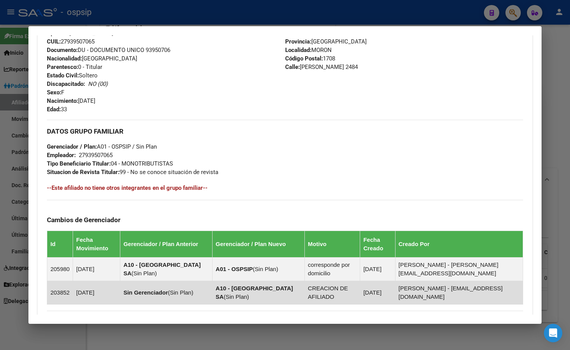
scroll to position [379, 0]
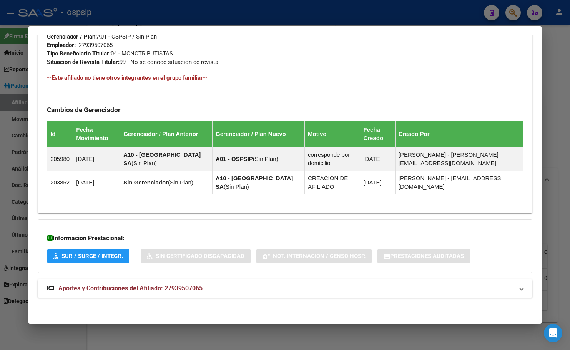
click at [174, 290] on span "Aportes y Contribuciones del Afiliado: 27939507065" at bounding box center [130, 287] width 144 height 7
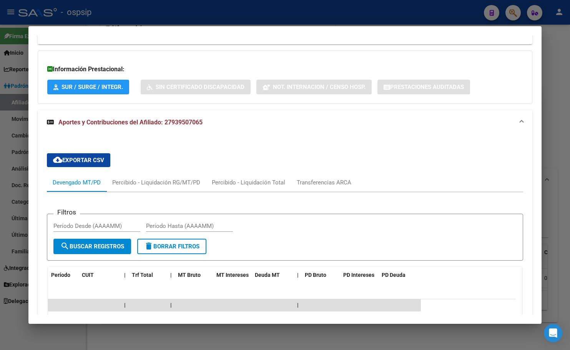
scroll to position [532, 0]
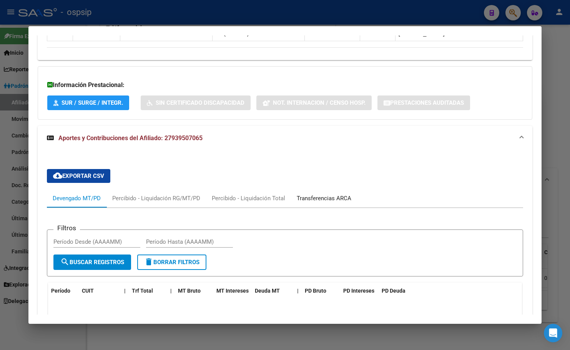
drag, startPoint x: 329, startPoint y: 196, endPoint x: 316, endPoint y: 200, distance: 13.5
click at [327, 196] on div "Transferencias ARCA" at bounding box center [324, 198] width 55 height 8
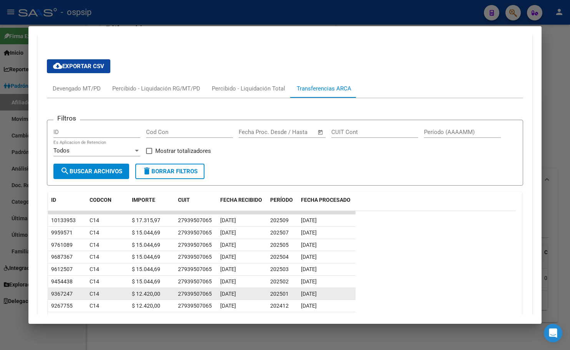
scroll to position [529, 0]
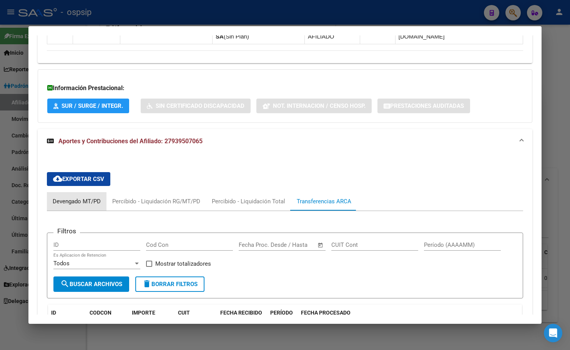
click at [71, 199] on div "Devengado MT/PD" at bounding box center [77, 201] width 48 height 8
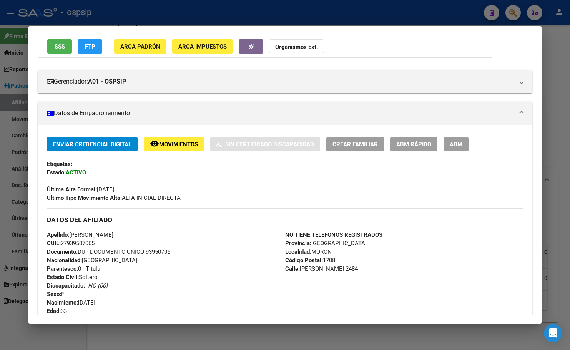
scroll to position [0, 0]
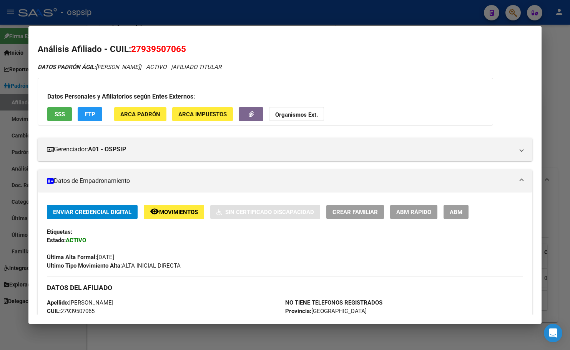
drag, startPoint x: 133, startPoint y: 48, endPoint x: 191, endPoint y: 52, distance: 58.2
click at [191, 52] on h2 "Análisis Afiliado - CUIL: 27939507065" at bounding box center [285, 49] width 495 height 13
copy span "27939507065"
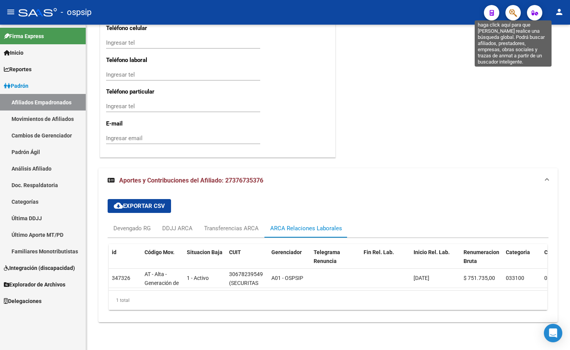
click at [512, 12] on icon "button" at bounding box center [514, 12] width 8 height 9
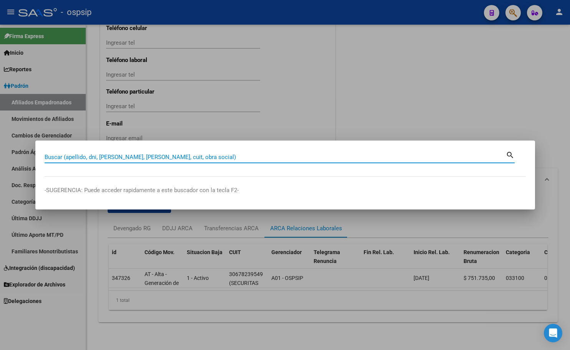
paste input "28.386.180"
click at [65, 158] on input "28.386.180" at bounding box center [276, 156] width 462 height 7
click at [79, 157] on input "28386180" at bounding box center [276, 156] width 462 height 7
type input "28386180"
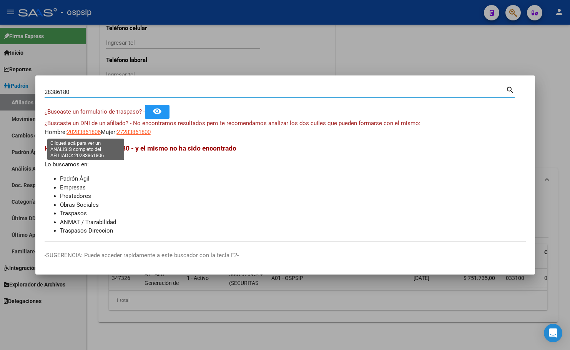
click at [84, 132] on span "20283861806" at bounding box center [84, 131] width 34 height 7
type textarea "20283861806"
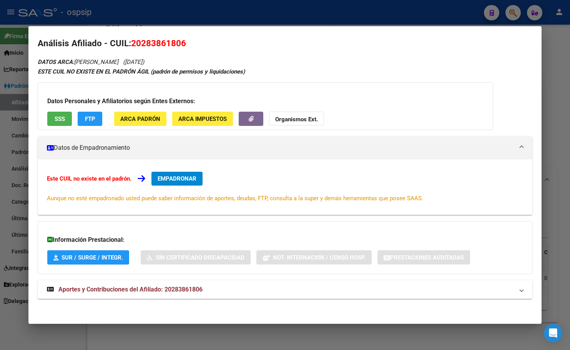
scroll to position [7, 0]
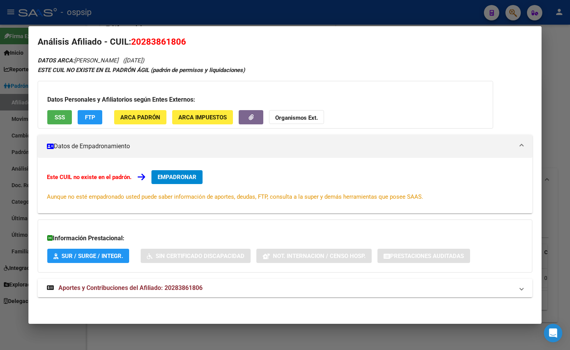
click at [186, 289] on span "Aportes y Contribuciones del Afiliado: 20283861806" at bounding box center [130, 287] width 144 height 7
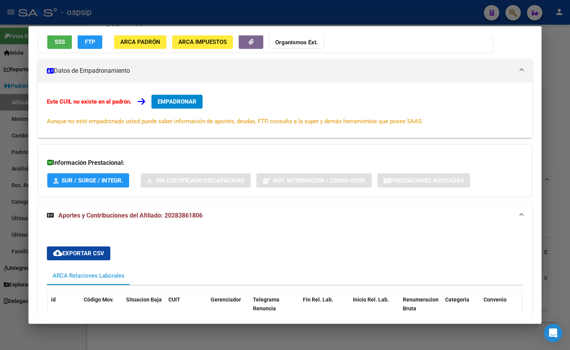
scroll to position [0, 0]
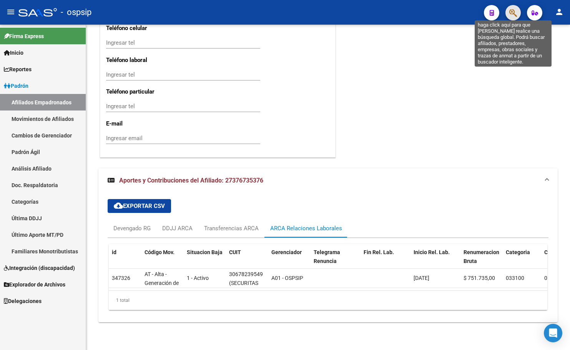
click at [514, 12] on icon "button" at bounding box center [514, 12] width 8 height 9
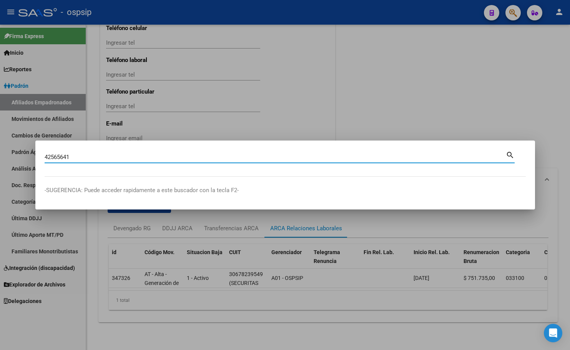
type input "42565641"
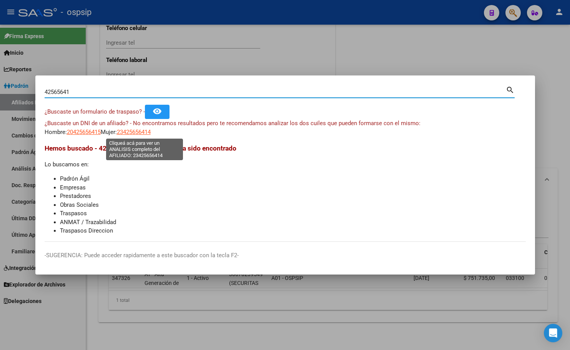
click at [140, 131] on span "23425656414" at bounding box center [134, 131] width 34 height 7
type textarea "23425656414"
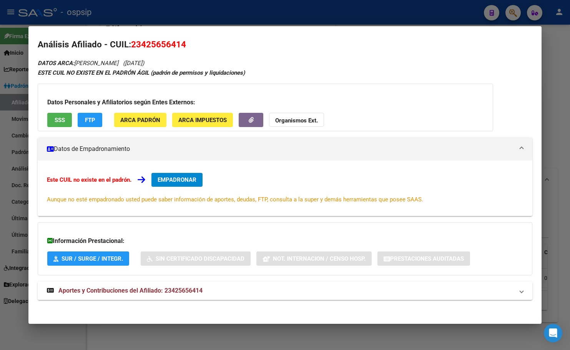
scroll to position [7, 0]
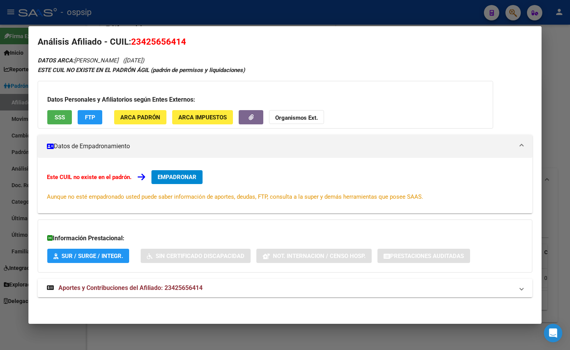
click at [163, 283] on strong "Aportes y Contribuciones del Afiliado: 23425656414" at bounding box center [125, 287] width 156 height 9
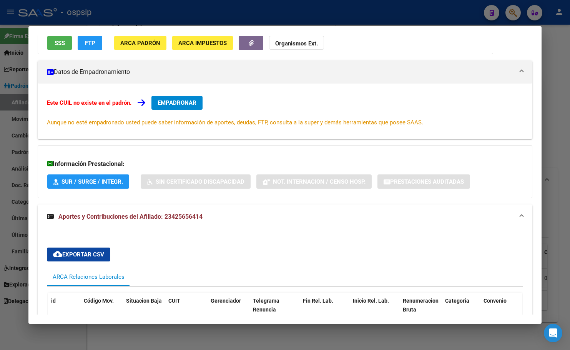
scroll to position [0, 0]
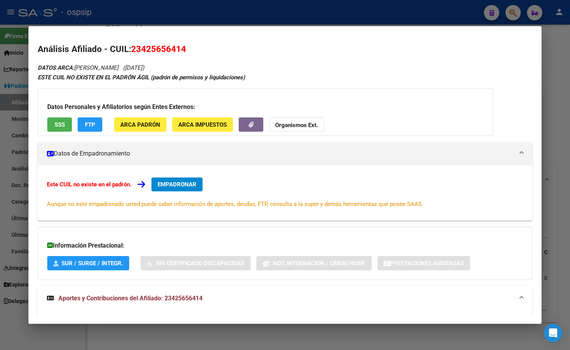
click at [182, 183] on span "EMPADRONAR" at bounding box center [177, 184] width 39 height 7
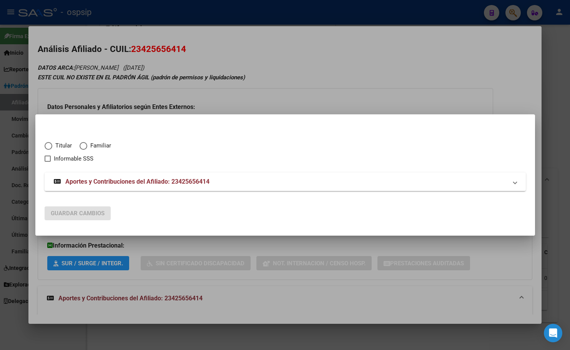
click at [47, 146] on span "Elija una opción" at bounding box center [49, 146] width 8 height 8
click at [47, 146] on input "Titular" at bounding box center [49, 146] width 8 height 8
radio input "true"
checkbox input "true"
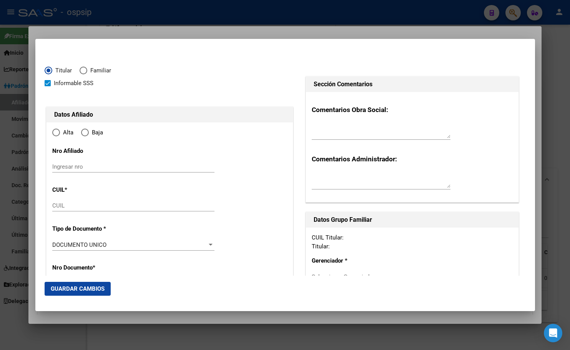
type input "23-42565641-4"
type input "42565641"
type input "[PERSON_NAME]"
type input "[DATE]"
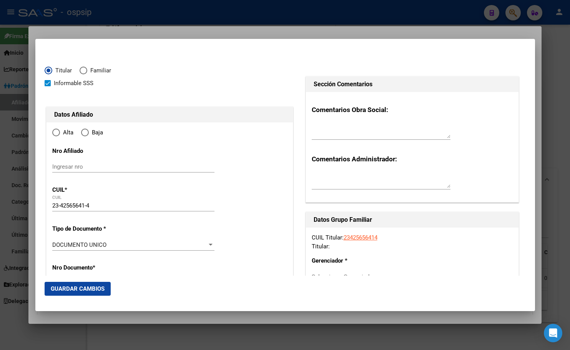
type input "CIUDAD MADERO"
type input "1768"
type input "COLECTORA RICHIERI"
type input "751"
type input "06"
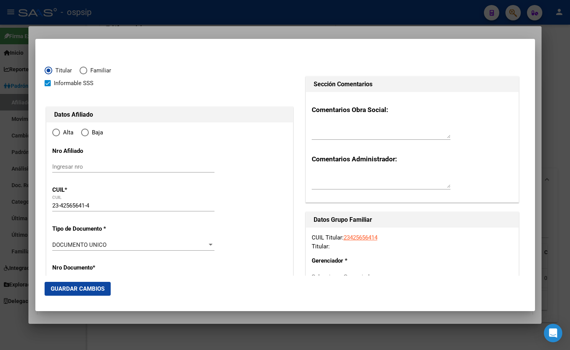
radio input "true"
type input "CIUDAD MADERO"
click at [55, 243] on input "Ingresar fecha" at bounding box center [133, 246] width 162 height 12
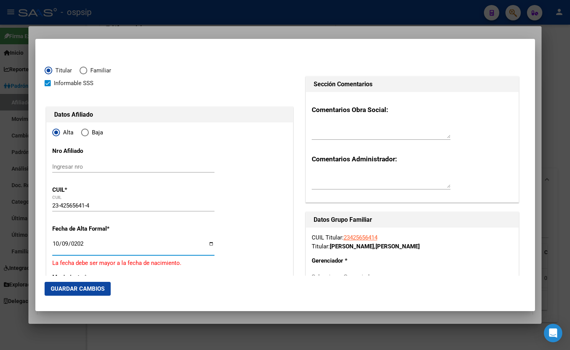
type input "[DATE]"
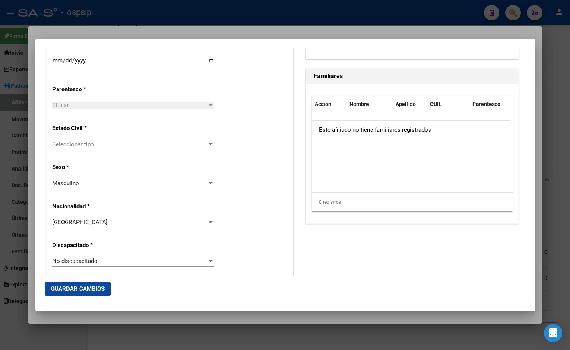
scroll to position [434, 0]
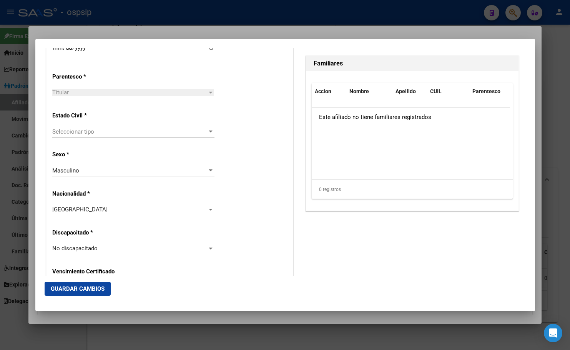
click at [74, 133] on span "Seleccionar tipo" at bounding box center [129, 131] width 155 height 7
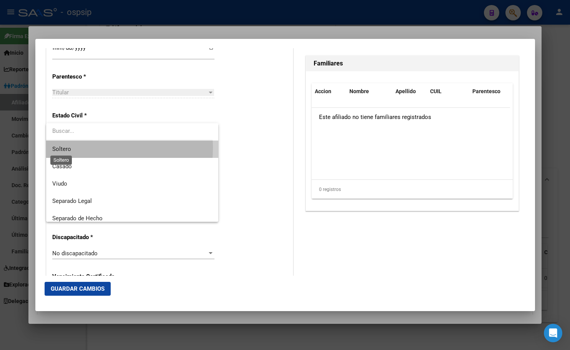
click at [65, 147] on span "Soltero" at bounding box center [61, 148] width 19 height 7
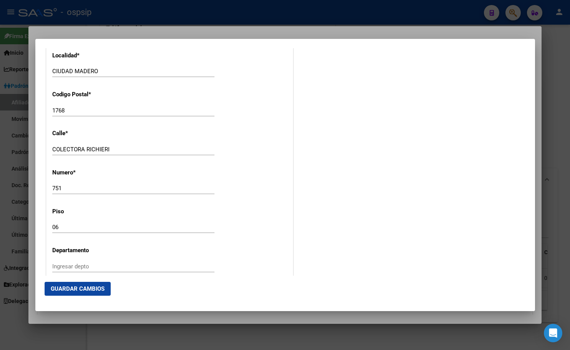
scroll to position [819, 0]
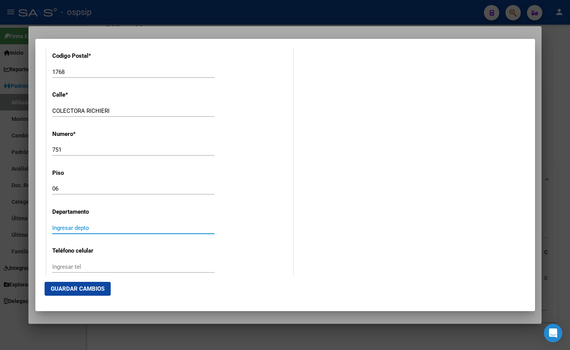
click at [67, 230] on input "Ingresar depto" at bounding box center [133, 227] width 162 height 7
type input "a"
click at [124, 112] on input "COLECTORA RICHIERI" at bounding box center [133, 110] width 162 height 7
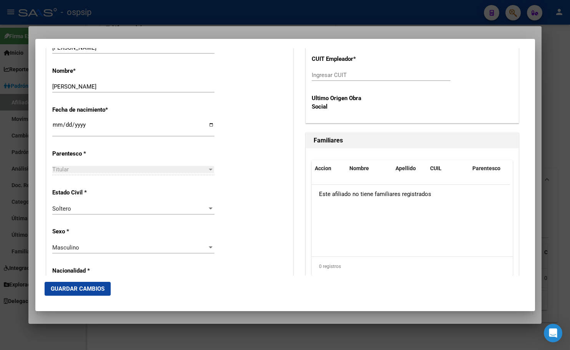
scroll to position [165, 0]
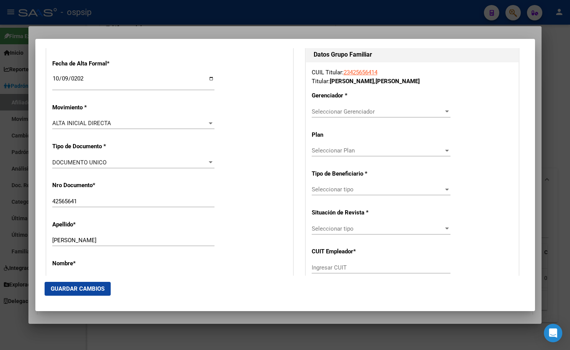
type input "COLECTORA RICHIERI torre 2"
click at [328, 105] on div "CUIL Titular: 23425656414 Titular: [PERSON_NAME] , ABRIL [PERSON_NAME] * Selecc…" at bounding box center [412, 188] width 213 height 252
click at [328, 110] on span "Seleccionar Gerenciador" at bounding box center [378, 111] width 132 height 7
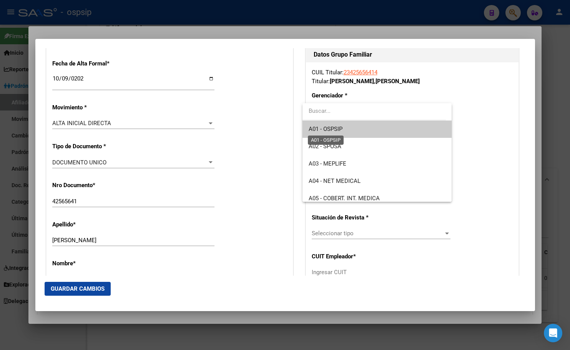
click at [338, 128] on span "A01 - OSPSIP" at bounding box center [326, 128] width 34 height 7
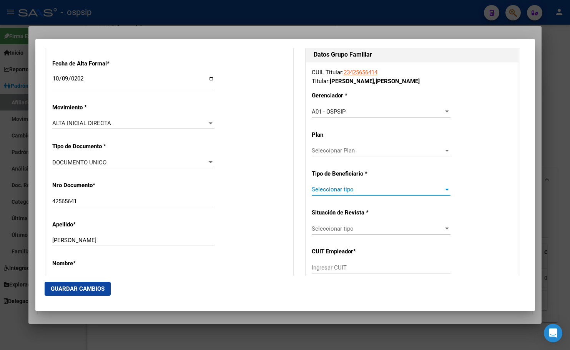
click at [335, 188] on span "Seleccionar tipo" at bounding box center [378, 189] width 132 height 7
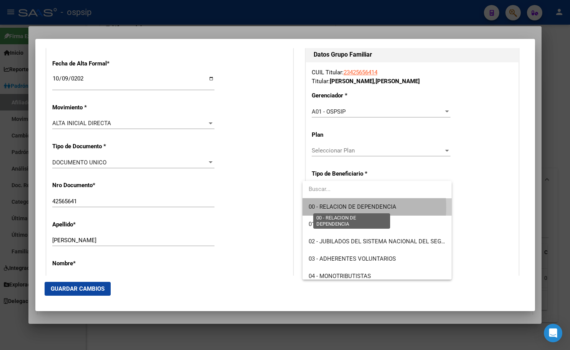
click at [340, 207] on span "00 - RELACION DE DEPENDENCIA" at bounding box center [353, 206] width 88 height 7
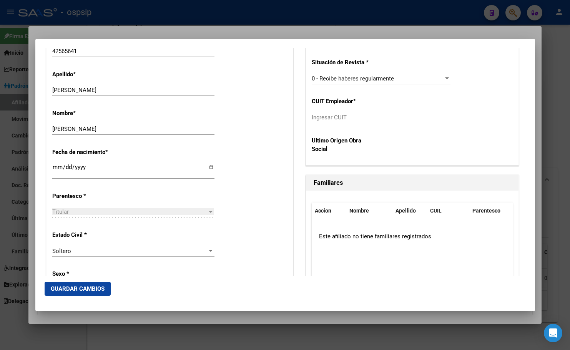
scroll to position [319, 0]
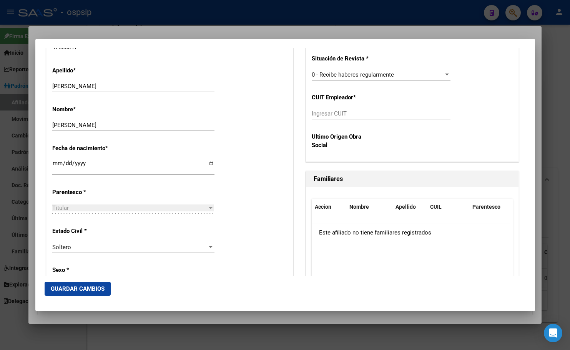
click at [481, 55] on div "CUIL Titular: 23425656414 Titular: [PERSON_NAME] , ABRIL [PERSON_NAME] * A01 - …" at bounding box center [412, 34] width 213 height 252
click at [331, 115] on input "Ingresar CUIT" at bounding box center [381, 113] width 139 height 7
type input "30-57517012-5"
click at [81, 285] on span "Guardar Cambios" at bounding box center [78, 288] width 54 height 7
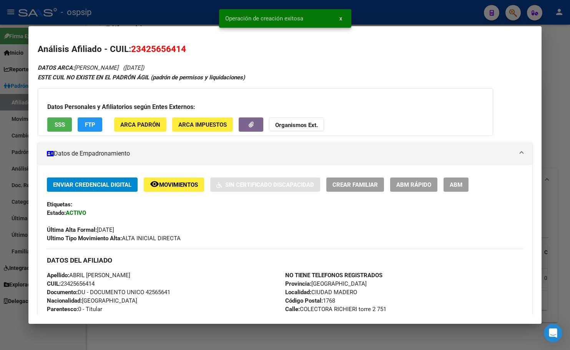
click at [460, 184] on span "ABM" at bounding box center [456, 184] width 13 height 7
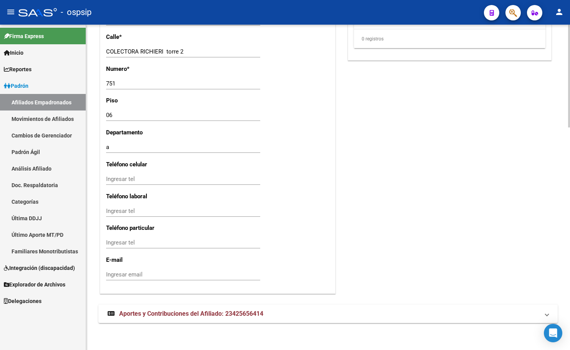
scroll to position [705, 0]
click at [142, 311] on span "Aportes y Contribuciones del Afiliado: 23425656414" at bounding box center [191, 312] width 144 height 7
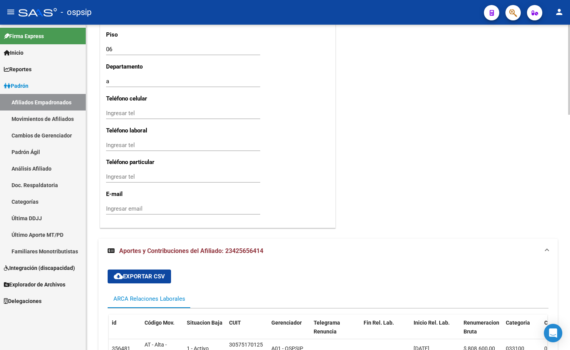
scroll to position [846, 0]
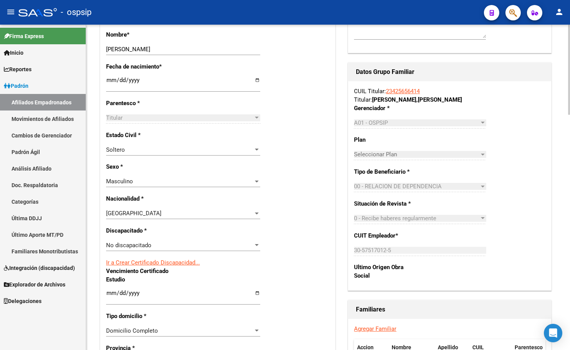
scroll to position [193, 0]
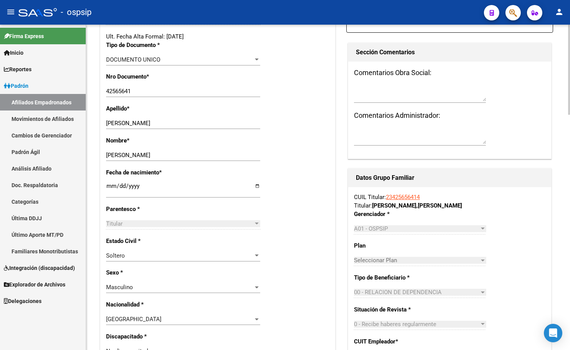
drag, startPoint x: 190, startPoint y: 110, endPoint x: 185, endPoint y: 98, distance: 13.6
click at [188, 108] on div "Apellido * [PERSON_NAME] Ingresar apellido" at bounding box center [217, 120] width 223 height 32
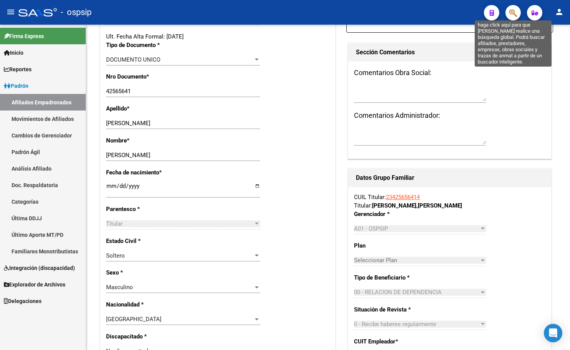
click at [514, 15] on icon "button" at bounding box center [514, 12] width 8 height 9
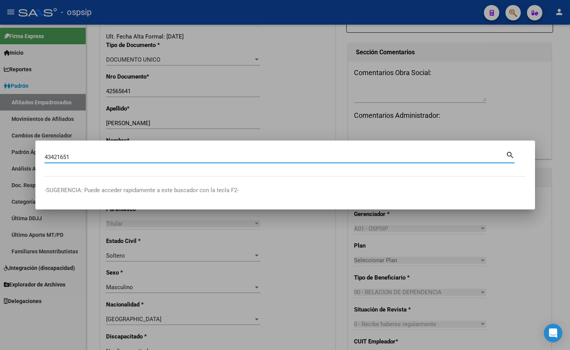
type input "43421651"
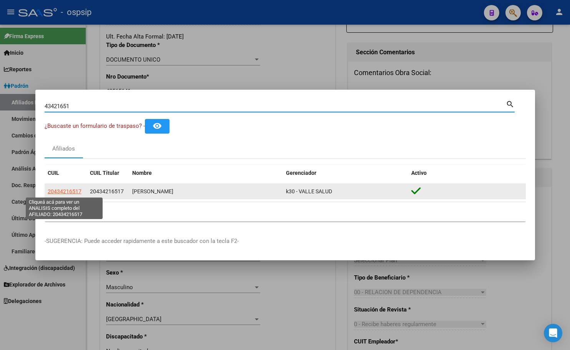
click at [70, 188] on span "20434216517" at bounding box center [65, 191] width 34 height 6
type textarea "20434216517"
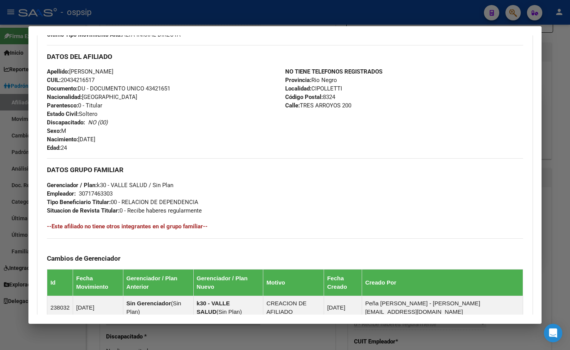
scroll to position [339, 0]
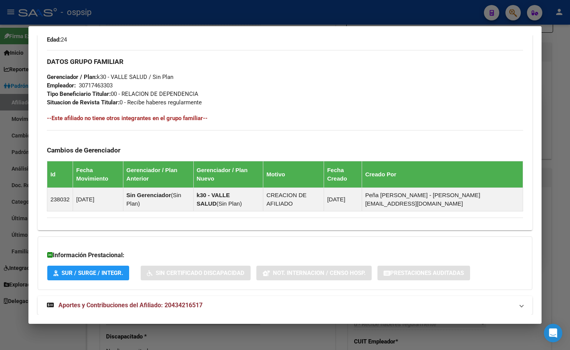
click at [162, 301] on span "Aportes y Contribuciones del Afiliado: 20434216517" at bounding box center [130, 304] width 144 height 7
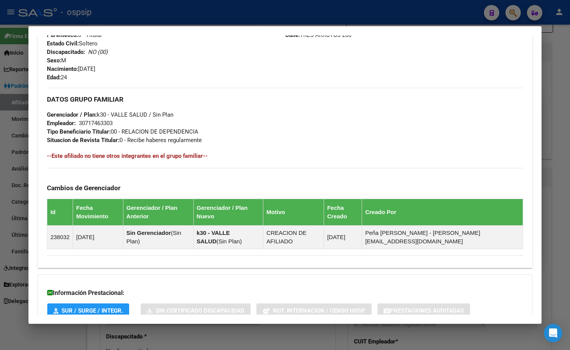
scroll to position [32, 0]
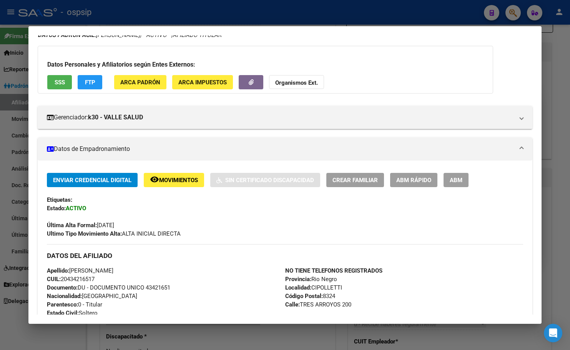
click at [181, 181] on span "Movimientos" at bounding box center [178, 180] width 39 height 7
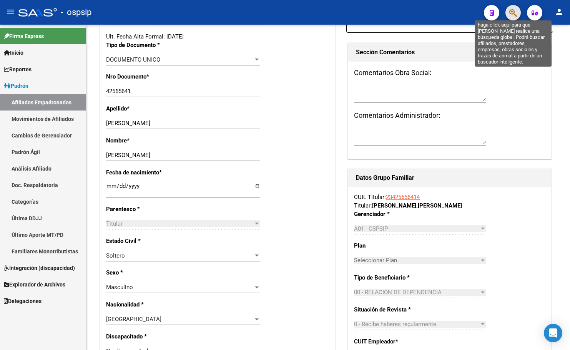
click at [510, 13] on icon "button" at bounding box center [514, 12] width 8 height 9
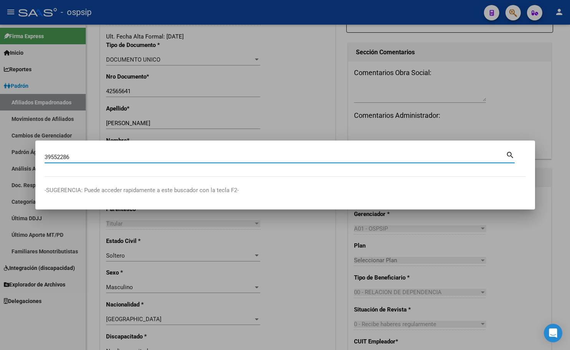
type input "39552286"
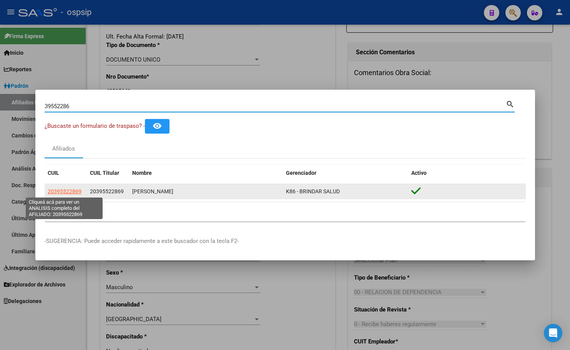
click at [62, 190] on span "20395522869" at bounding box center [65, 191] width 34 height 6
type textarea "20395522869"
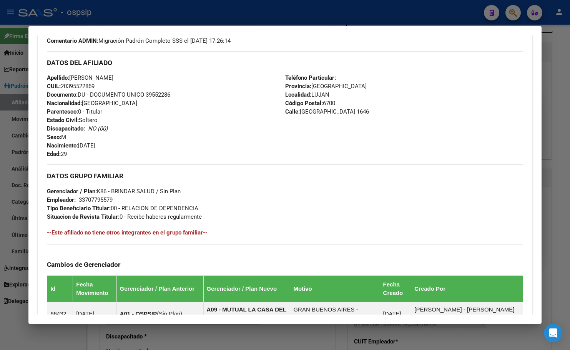
scroll to position [456, 0]
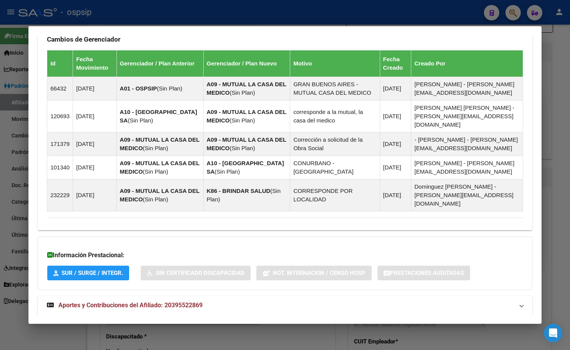
drag, startPoint x: 172, startPoint y: 288, endPoint x: 209, endPoint y: 285, distance: 37.4
click at [172, 301] on span "Aportes y Contribuciones del Afiliado: 20395522869" at bounding box center [130, 304] width 144 height 7
